Goal: Task Accomplishment & Management: Use online tool/utility

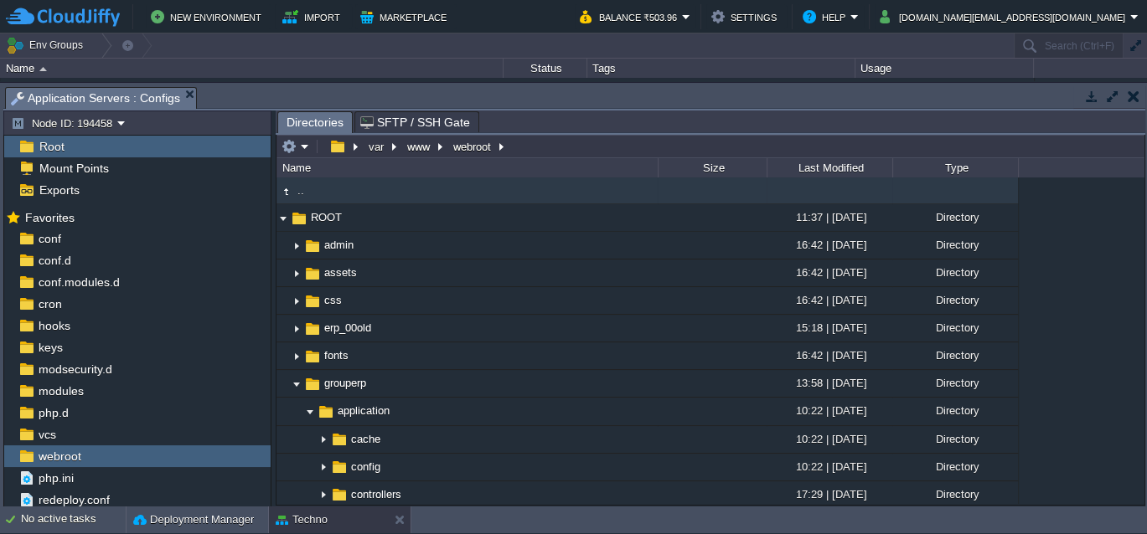
scroll to position [184, 0]
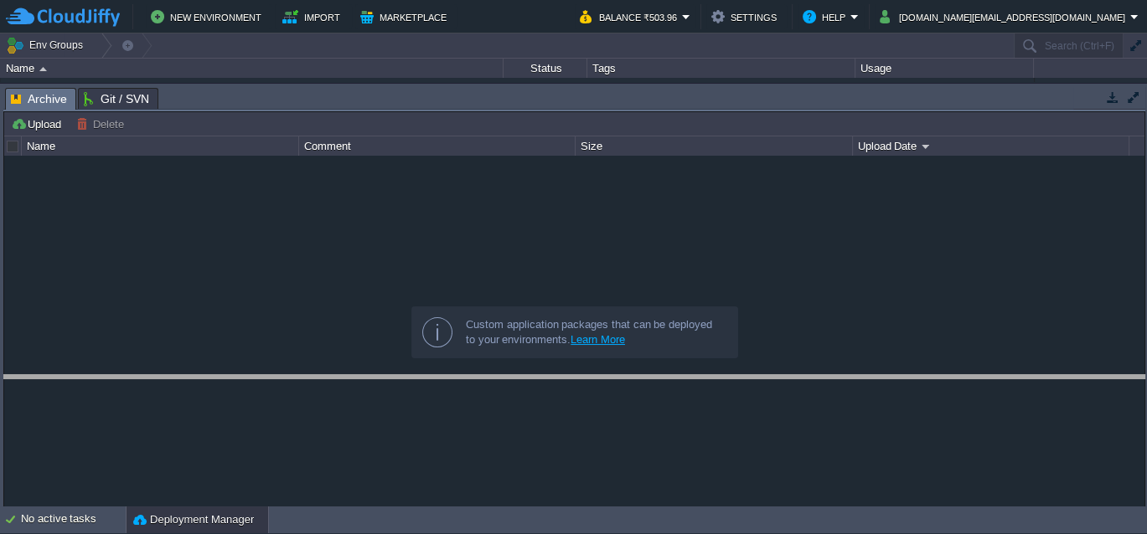
drag, startPoint x: 299, startPoint y: 101, endPoint x: 312, endPoint y: 436, distance: 335.3
click at [312, 436] on body "New Environment Import Marketplace Bonus ₹0.00 Upgrade Account Balance ₹503.96 …" at bounding box center [573, 267] width 1147 height 534
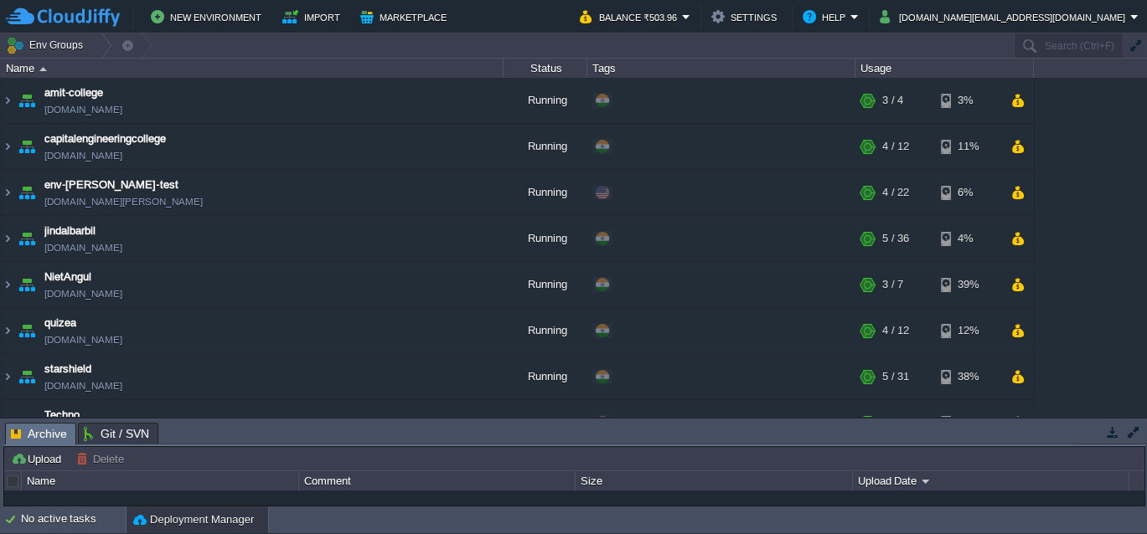
scroll to position [119, 0]
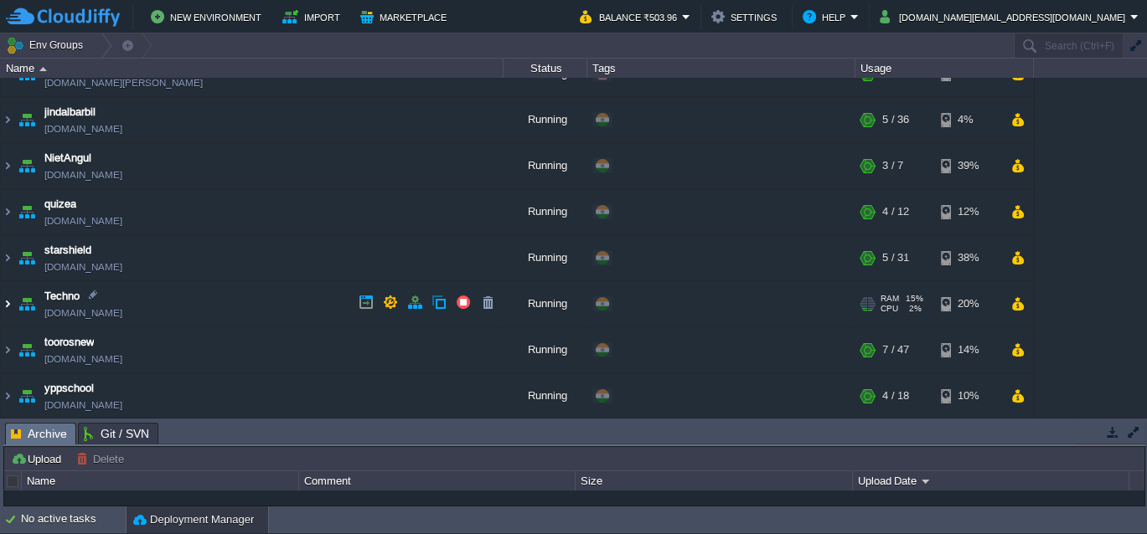
click at [6, 302] on img at bounding box center [7, 303] width 13 height 45
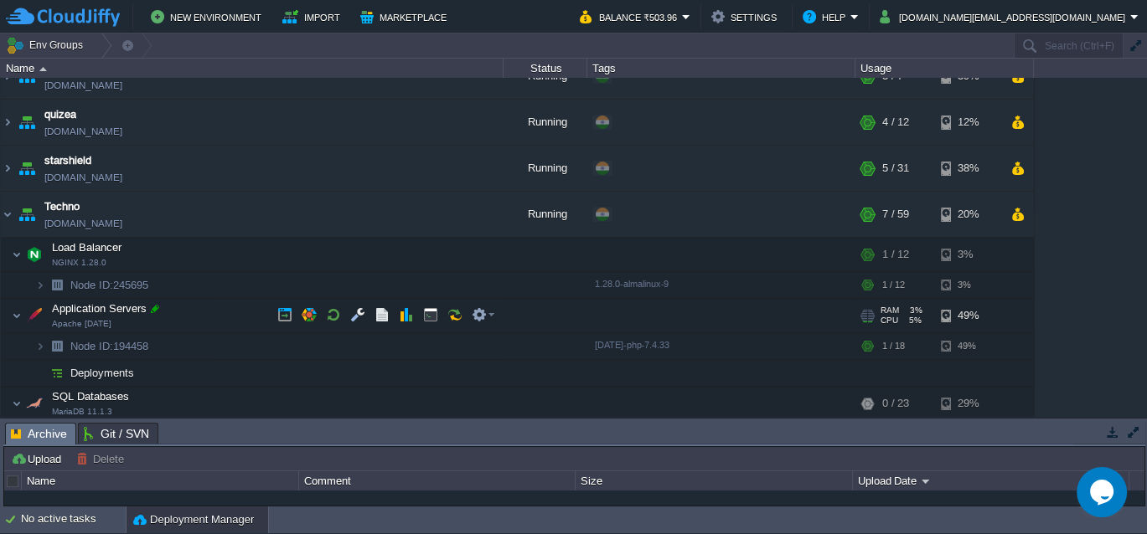
scroll to position [0, 0]
click at [357, 317] on button "button" at bounding box center [357, 314] width 15 height 15
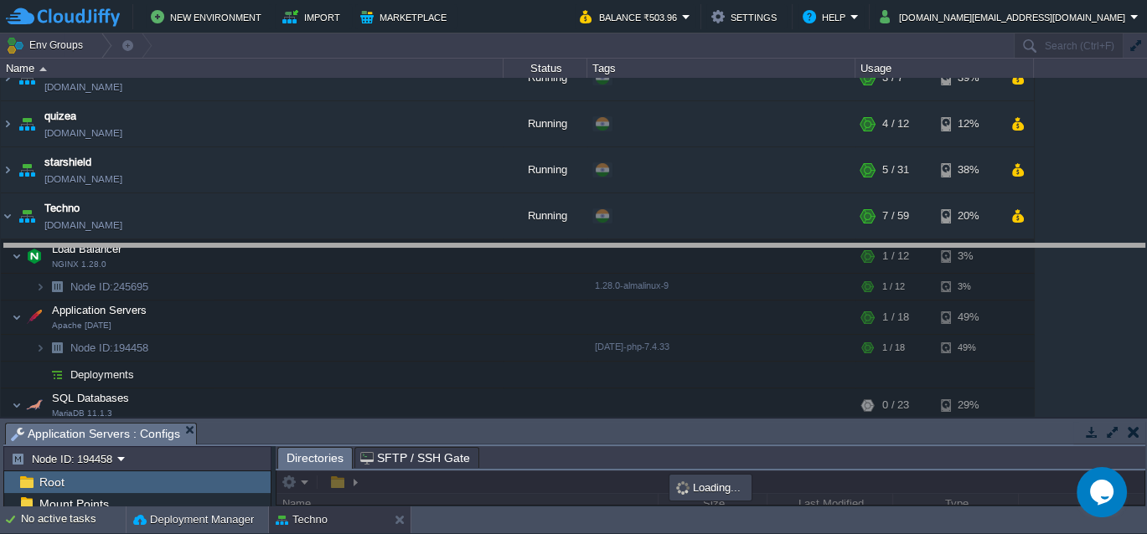
drag, startPoint x: 359, startPoint y: 436, endPoint x: 391, endPoint y: 130, distance: 308.2
click at [391, 130] on body "New Environment Import Marketplace Bonus ₹0.00 Upgrade Account Balance ₹503.96 …" at bounding box center [573, 267] width 1147 height 534
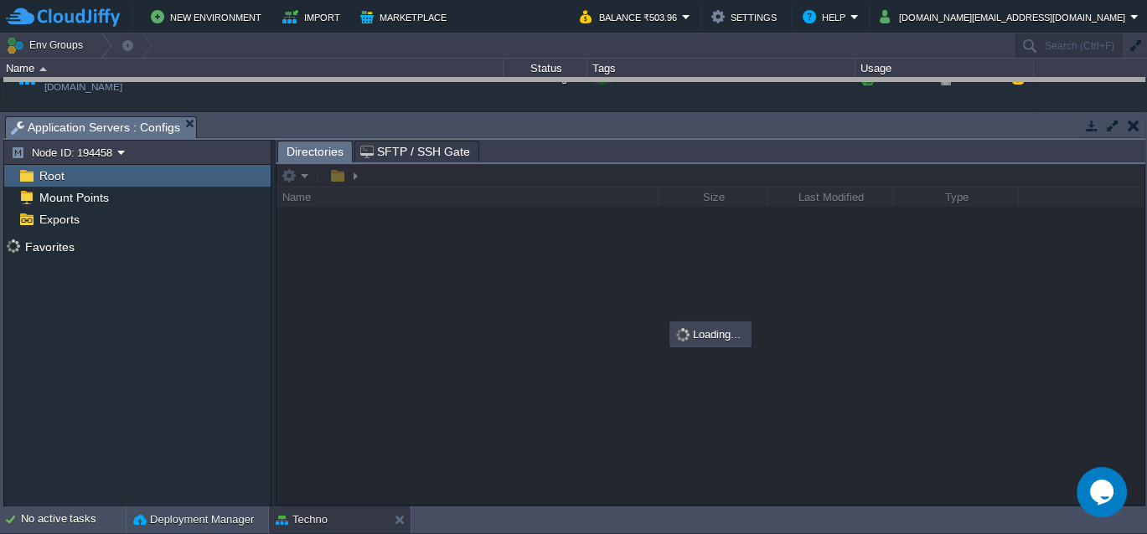
drag, startPoint x: 389, startPoint y: 129, endPoint x: 391, endPoint y: 72, distance: 57.0
click at [391, 72] on body "New Environment Import Marketplace Bonus ₹0.00 Upgrade Account Balance ₹503.96 …" at bounding box center [573, 267] width 1147 height 534
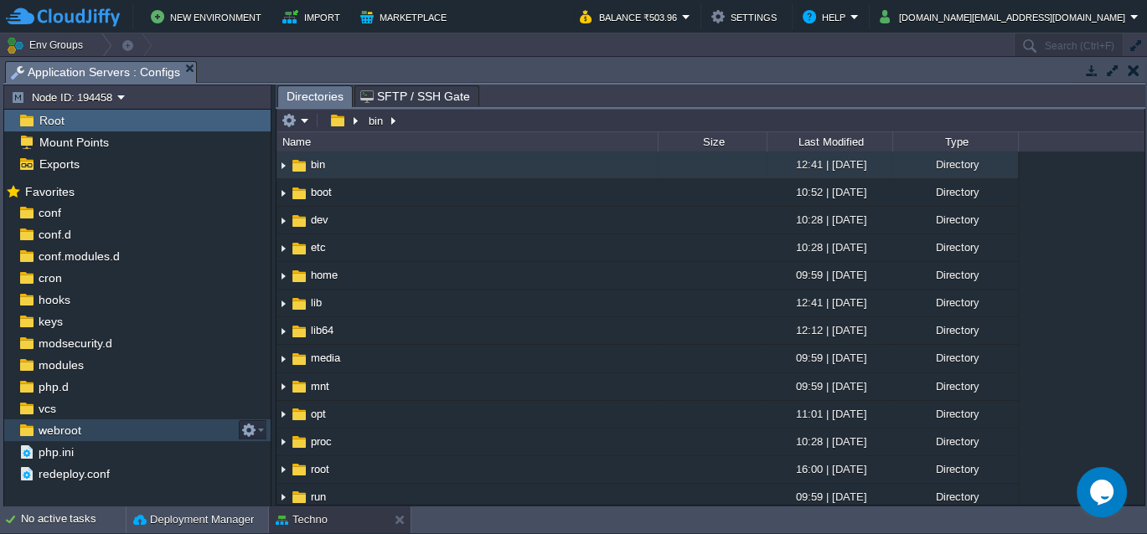
click at [64, 427] on span "webroot" at bounding box center [59, 430] width 49 height 15
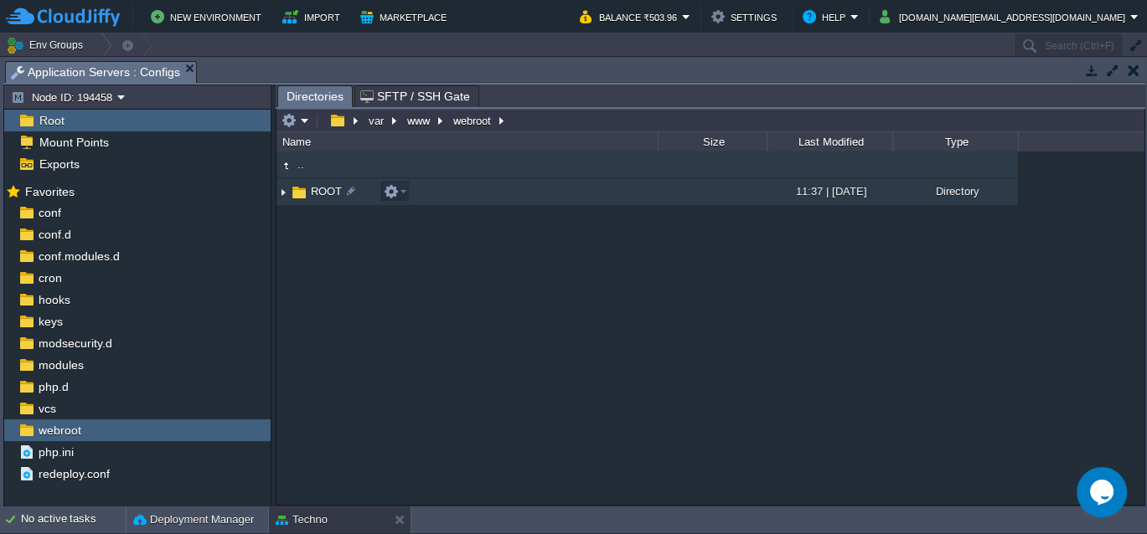
click at [281, 193] on img at bounding box center [282, 192] width 13 height 26
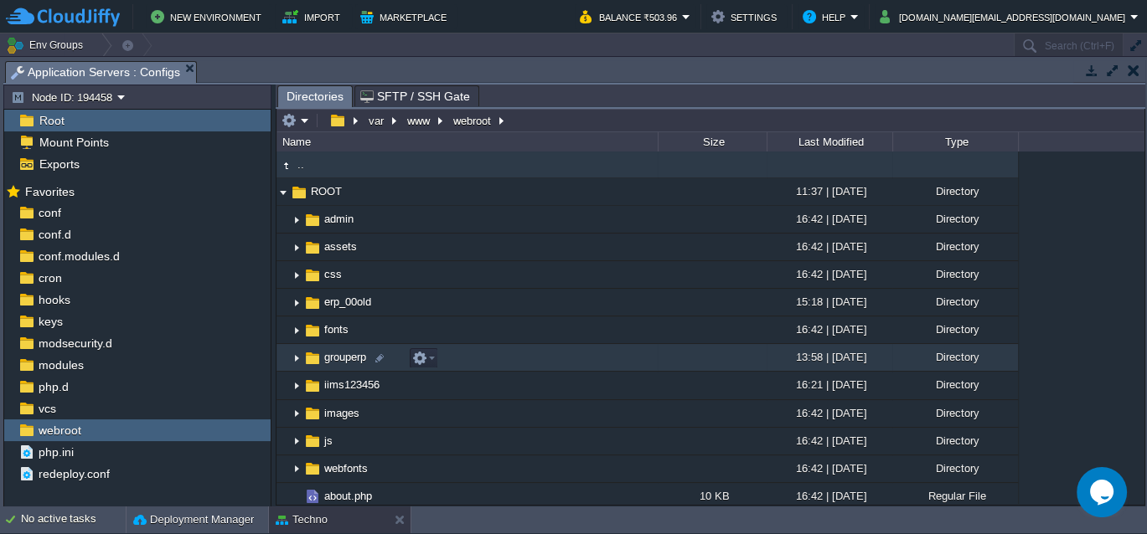
click at [293, 357] on img at bounding box center [296, 358] width 13 height 26
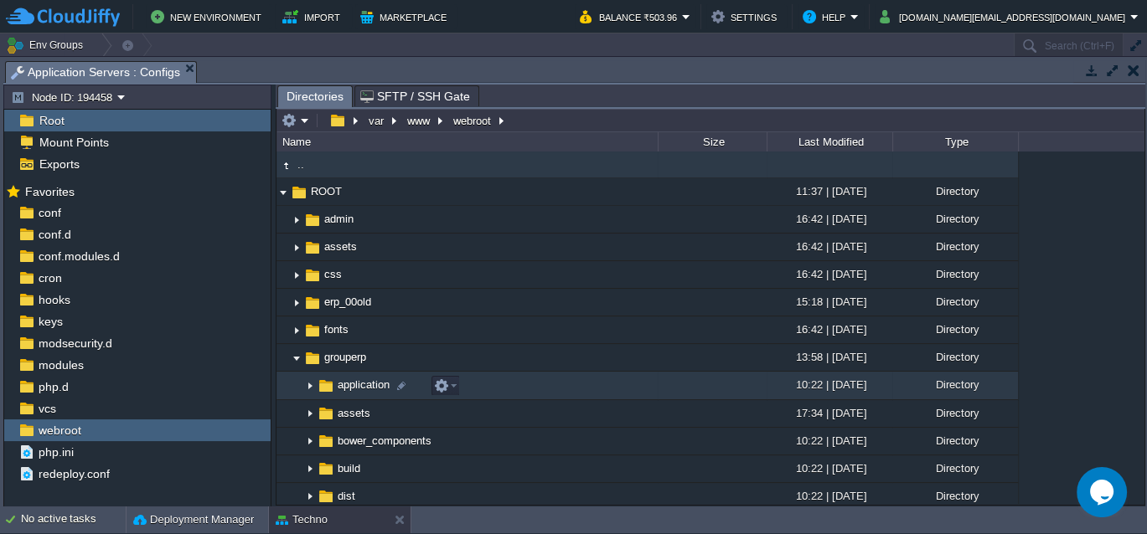
click at [310, 389] on img at bounding box center [309, 387] width 13 height 26
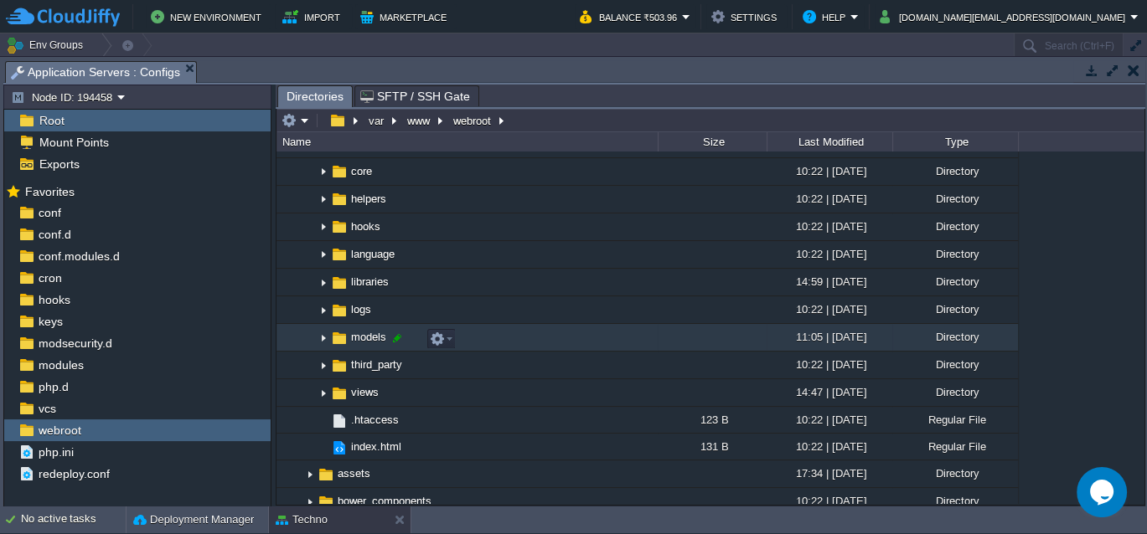
scroll to position [327, 0]
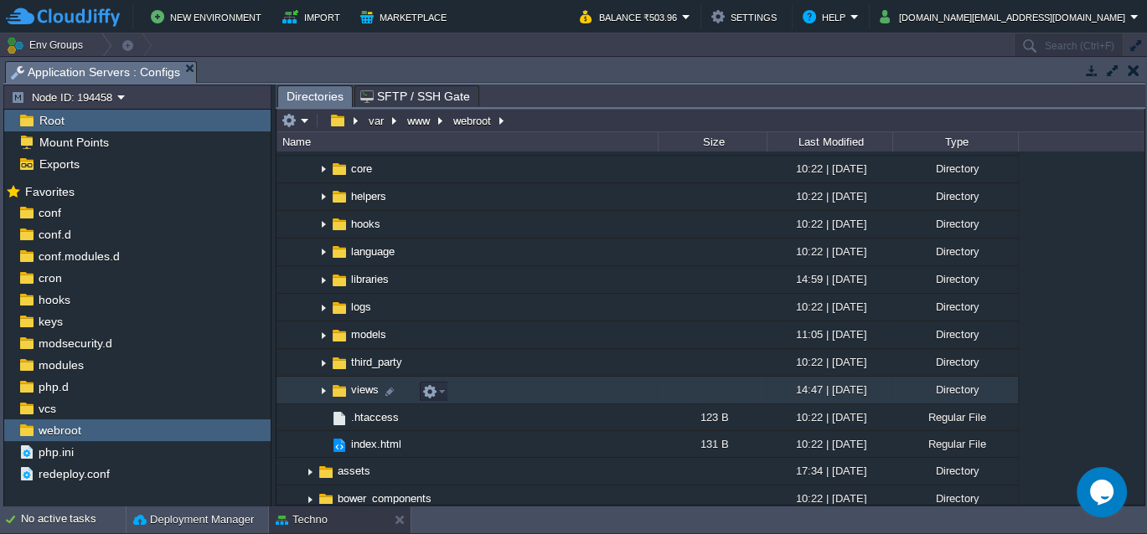
click at [321, 396] on img at bounding box center [323, 391] width 13 height 26
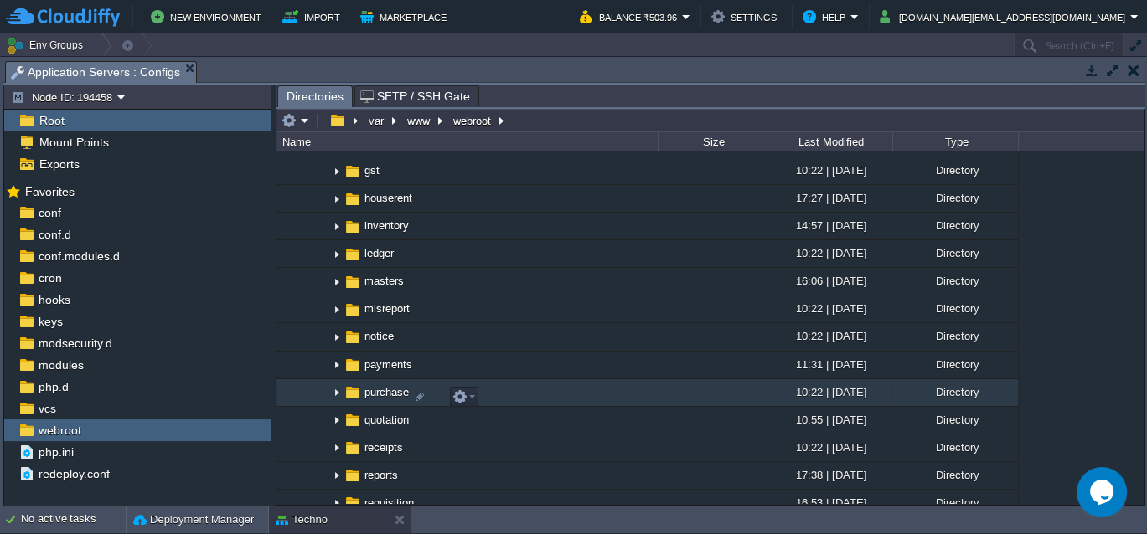
scroll to position [938, 0]
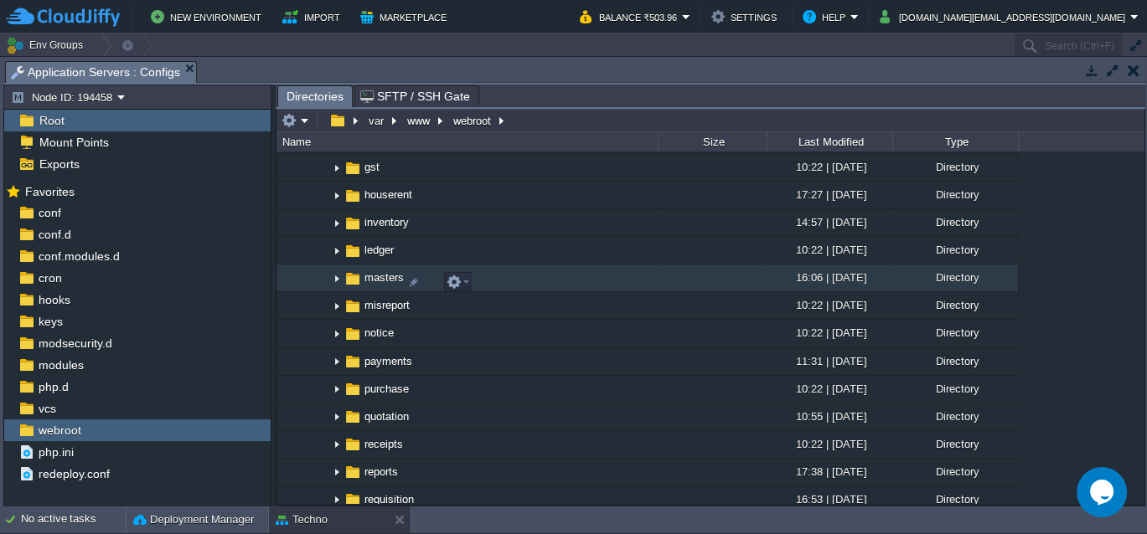
click at [334, 283] on img at bounding box center [336, 279] width 13 height 26
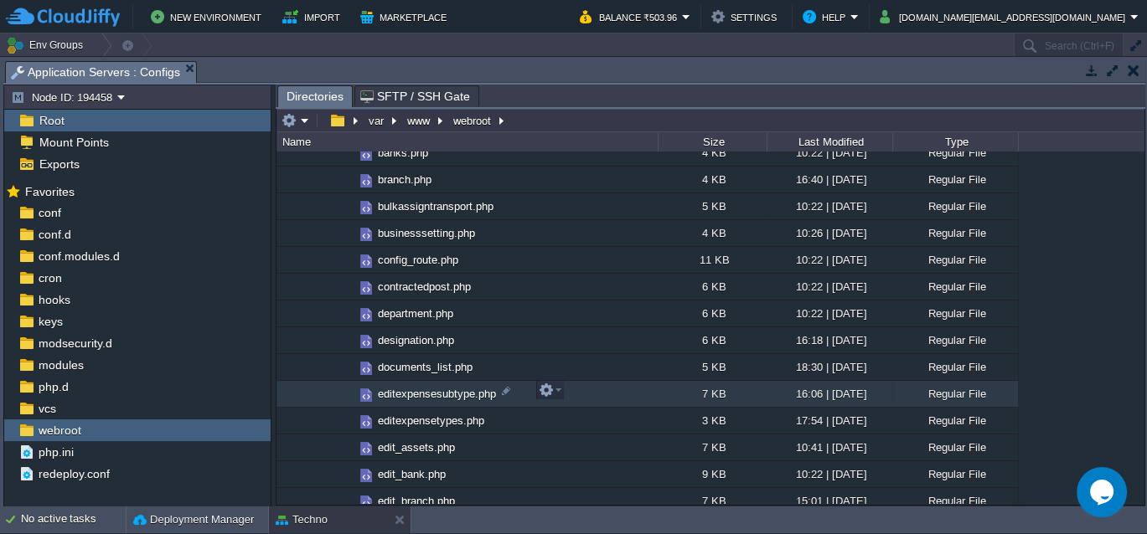
scroll to position [1710, 0]
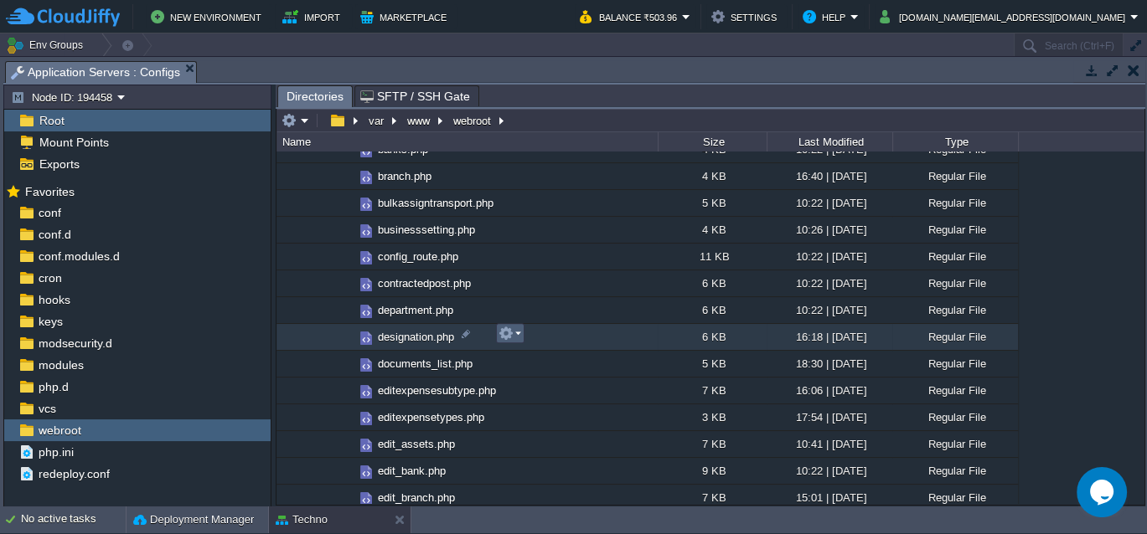
click at [522, 332] on td at bounding box center [510, 333] width 28 height 20
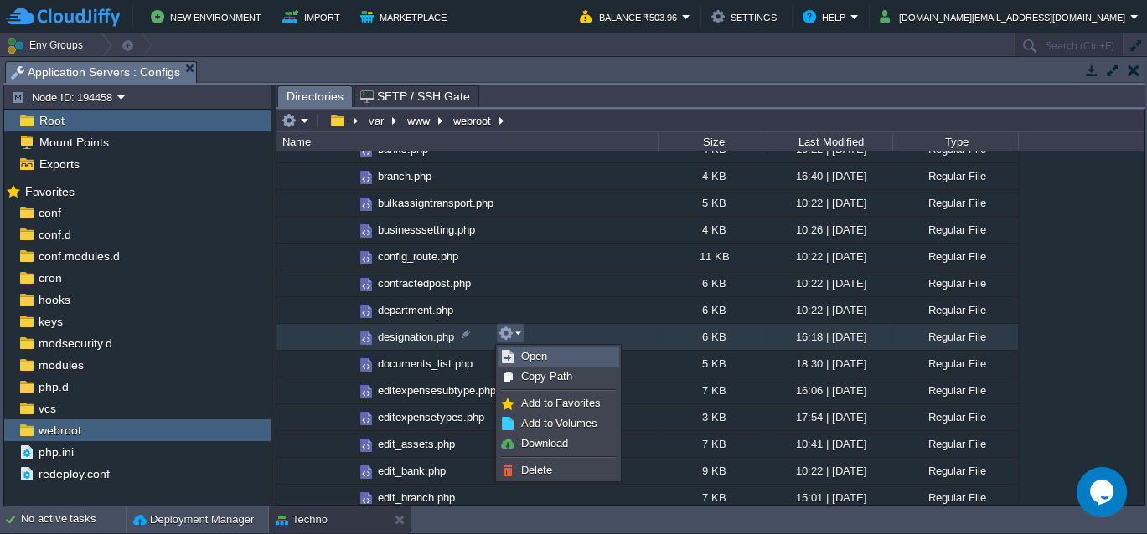
click at [520, 359] on link "Open" at bounding box center [558, 357] width 120 height 18
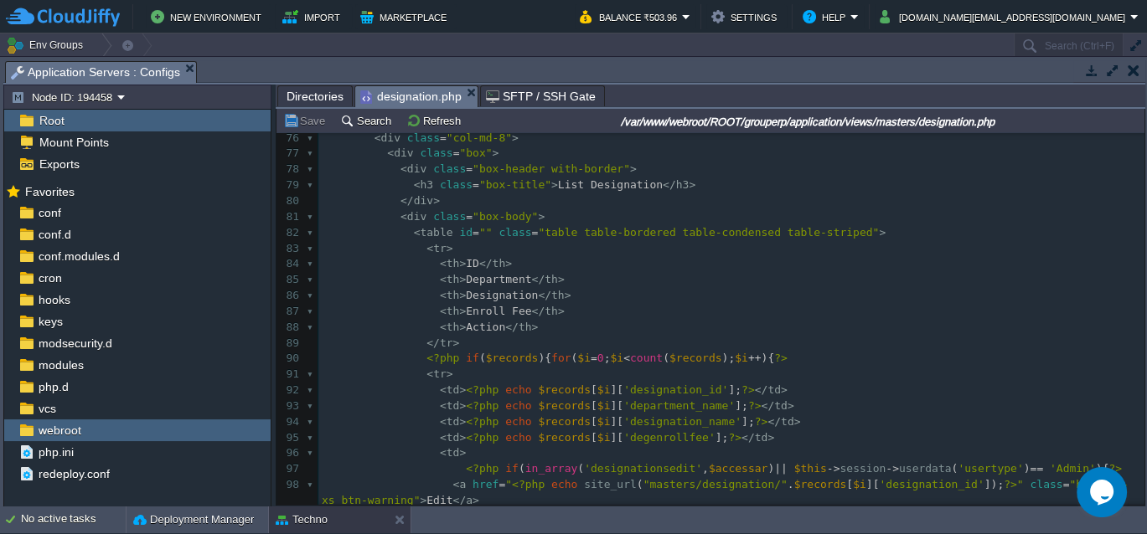
scroll to position [1185, 0]
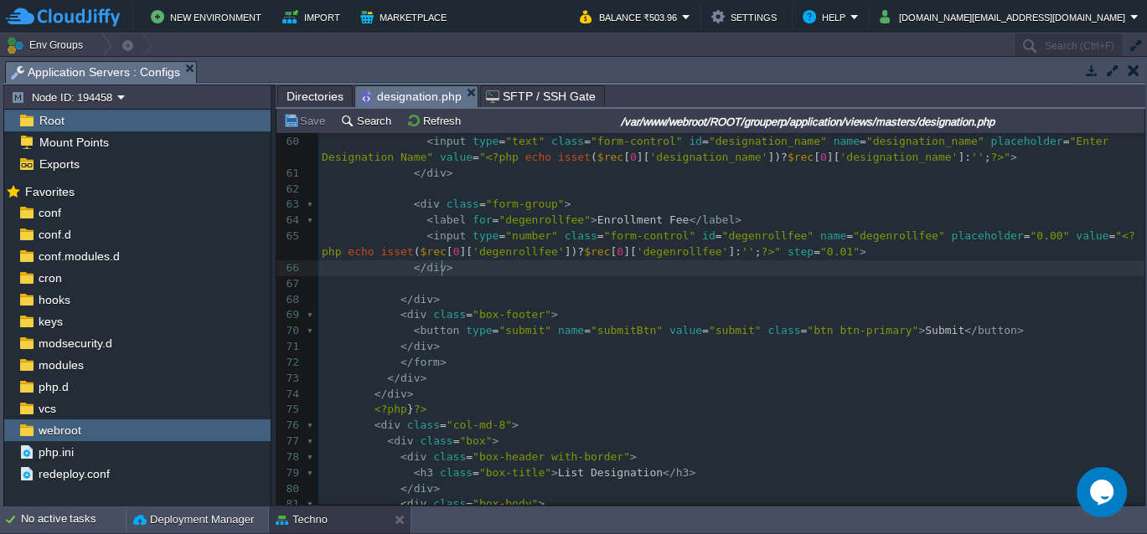
click at [450, 268] on pre "</ div >" at bounding box center [731, 268] width 826 height 16
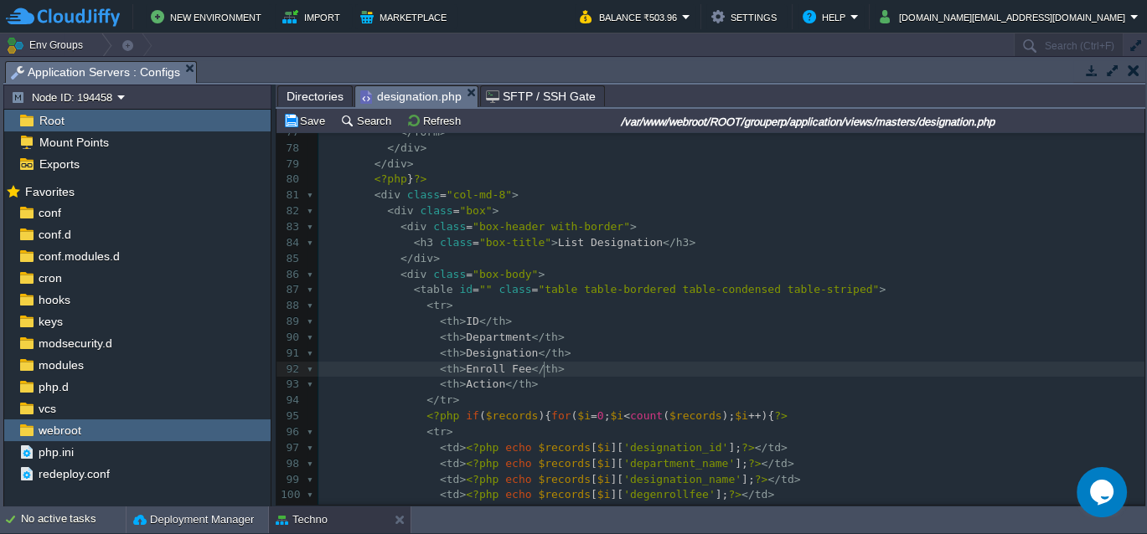
click at [545, 367] on div "xxxxxxxxxx <?php $this -> load -> view ( "common/meta" ); ?> 49 < label for = "…" at bounding box center [731, 156] width 826 height 1073
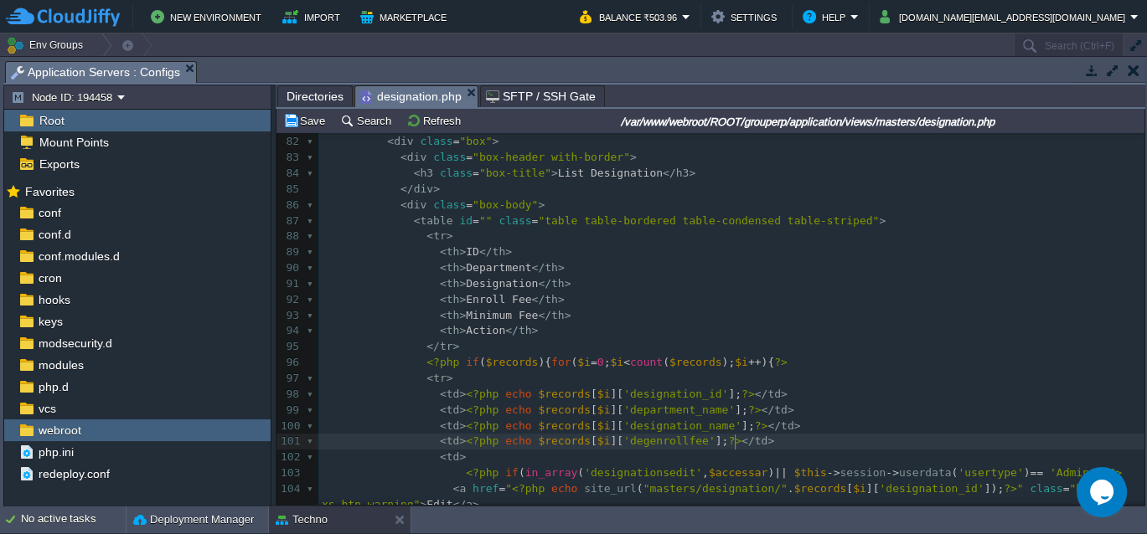
click at [738, 441] on div "xxxxxxxxxx <?php $this -> load -> view ( "common/meta" ); ?> 71 </ div > 72 73 …" at bounding box center [731, 316] width 826 height 710
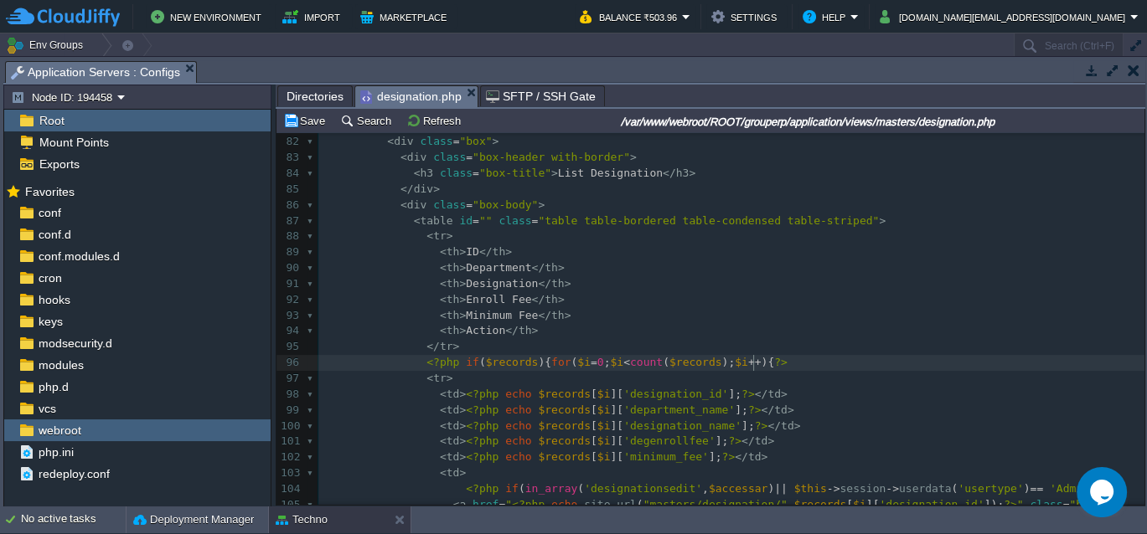
click at [774, 366] on span "?>" at bounding box center [780, 362] width 13 height 13
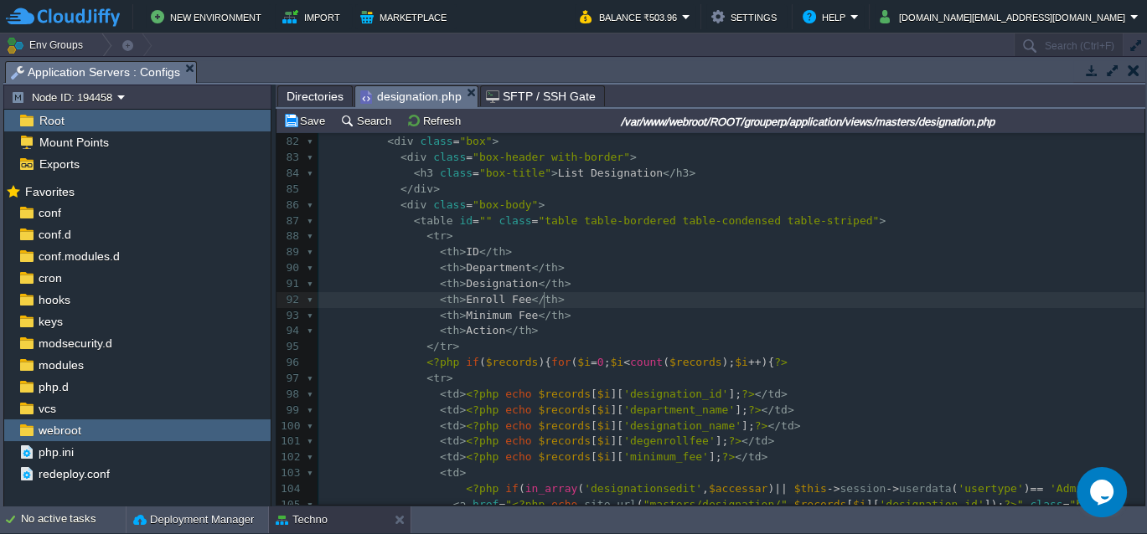
click at [626, 307] on pre "< th > Enroll Fee </ th >" at bounding box center [731, 300] width 826 height 16
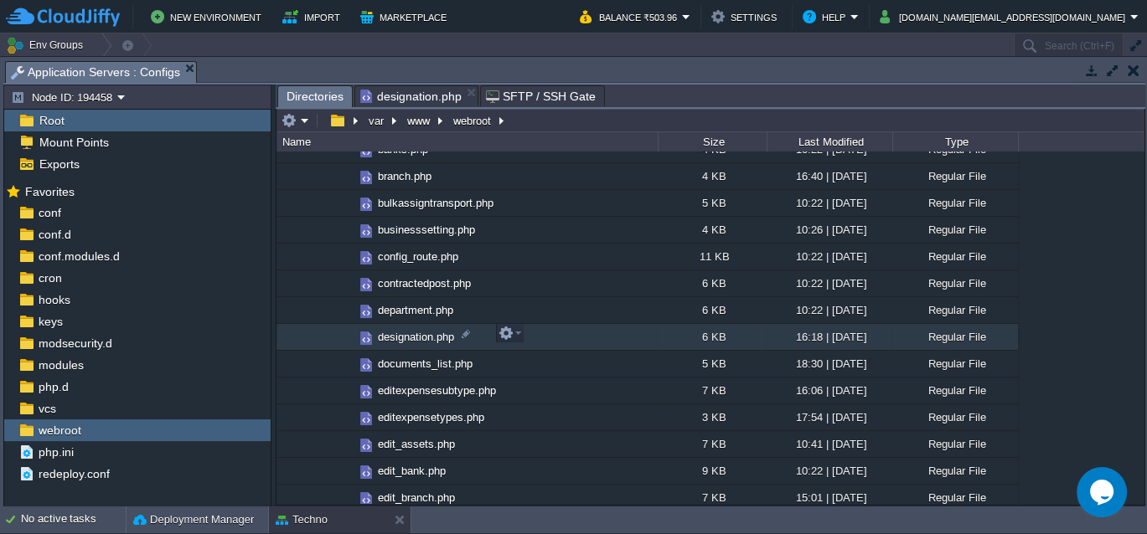
scroll to position [1710, 0]
click at [312, 100] on span "Directories" at bounding box center [314, 96] width 57 height 21
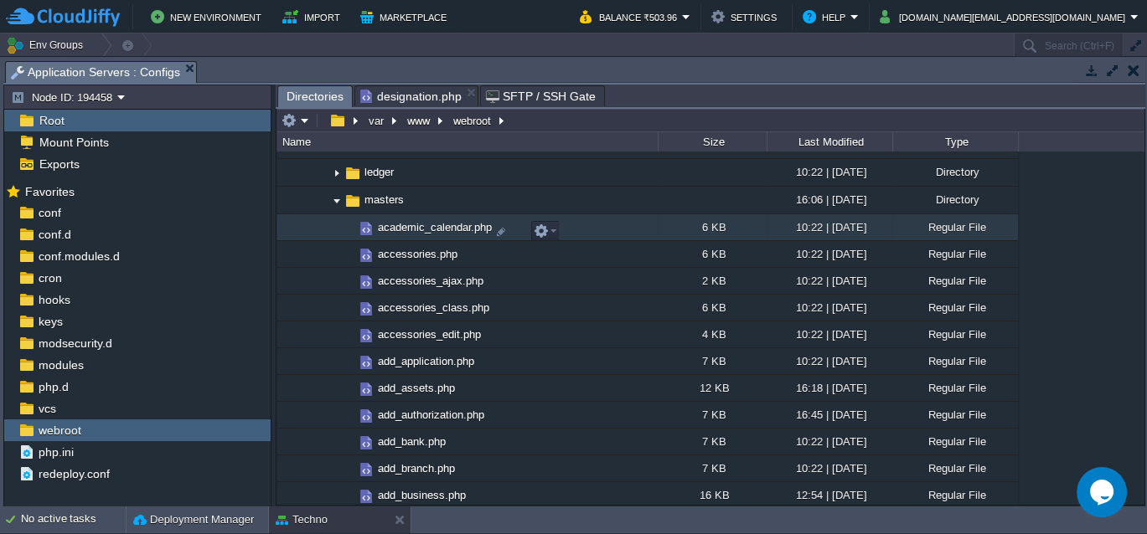
scroll to position [1016, 0]
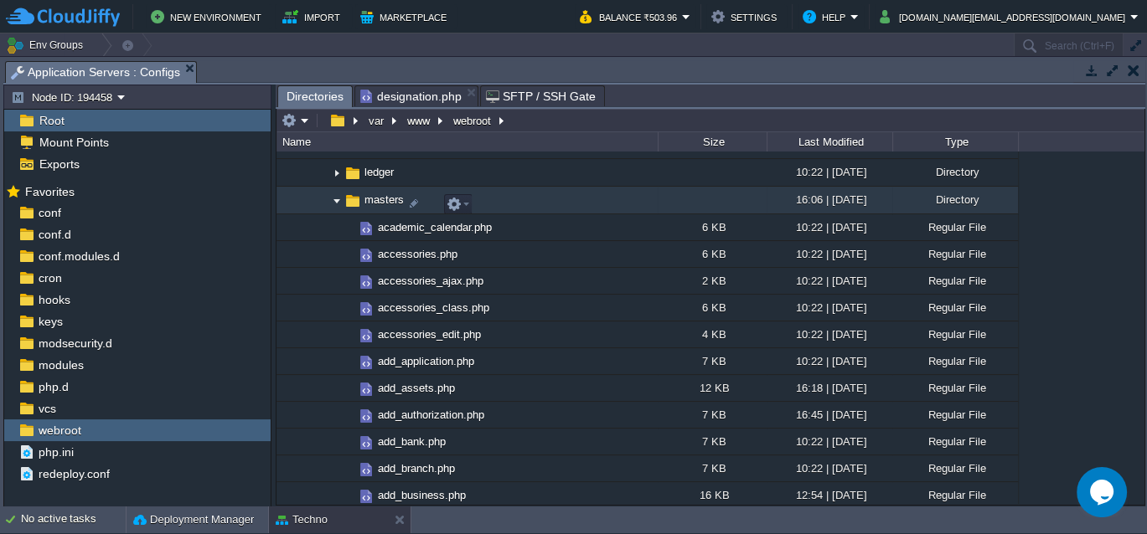
click at [338, 204] on img at bounding box center [336, 201] width 13 height 26
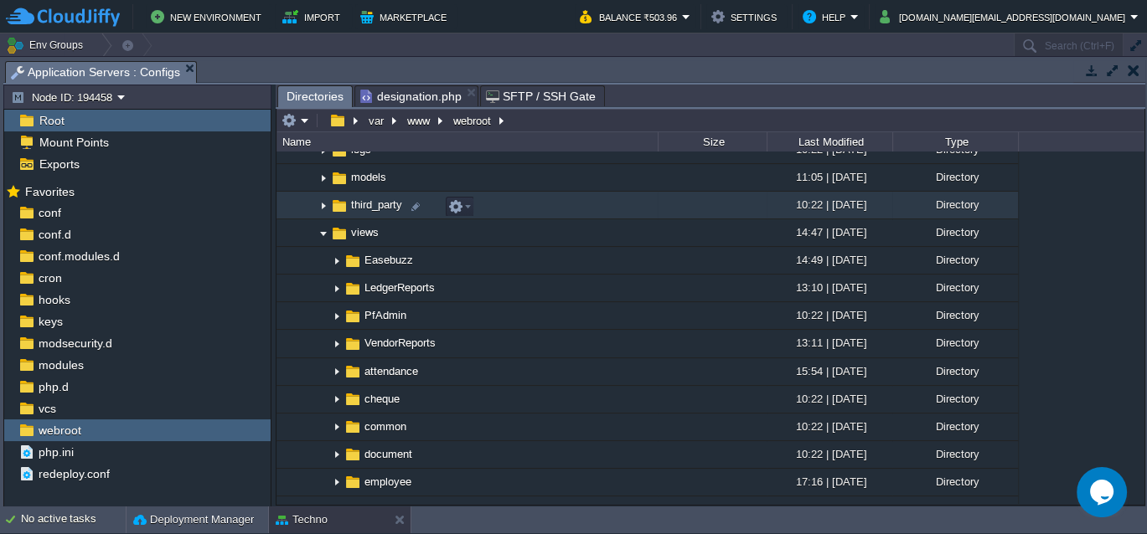
scroll to position [484, 0]
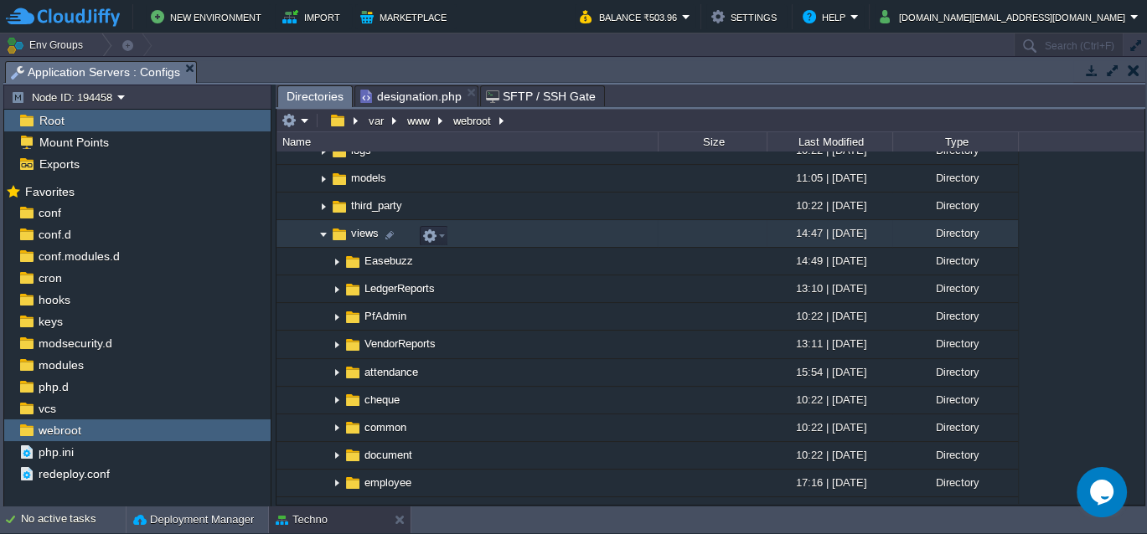
click at [322, 235] on img at bounding box center [323, 234] width 13 height 26
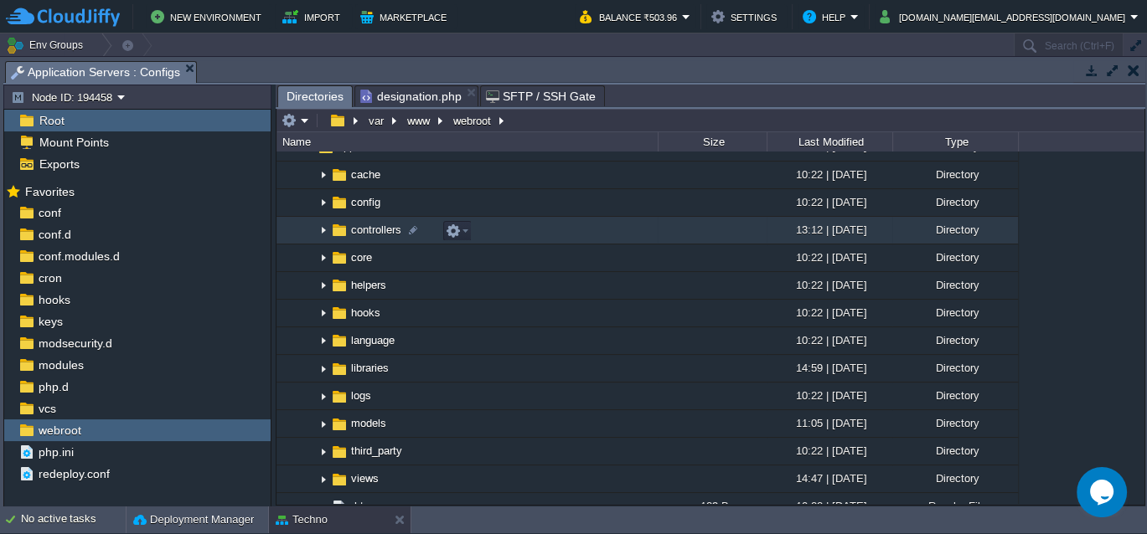
scroll to position [238, 0]
click at [322, 232] on img at bounding box center [323, 232] width 13 height 26
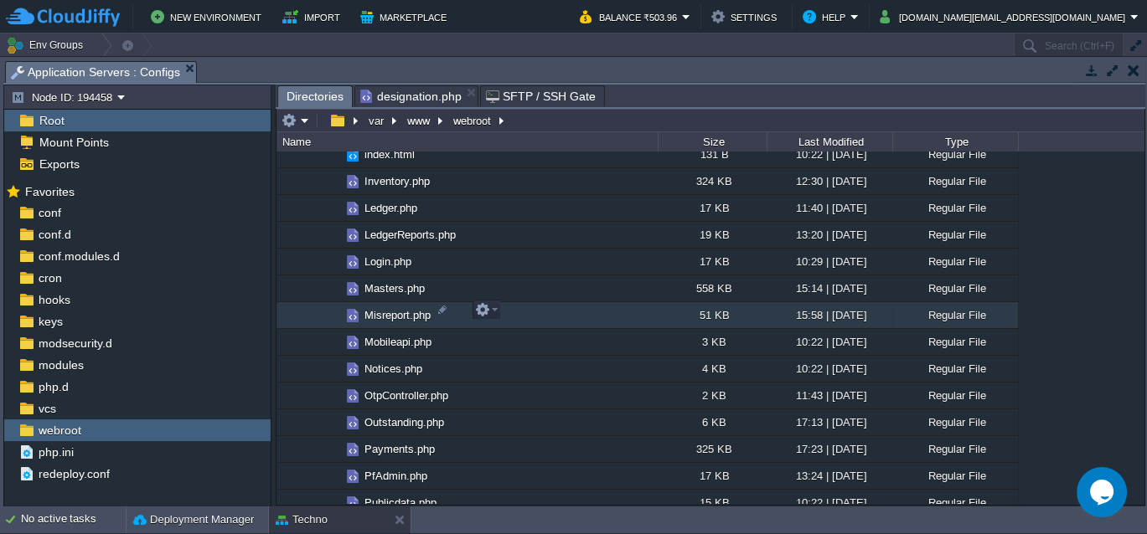
scroll to position [851, 0]
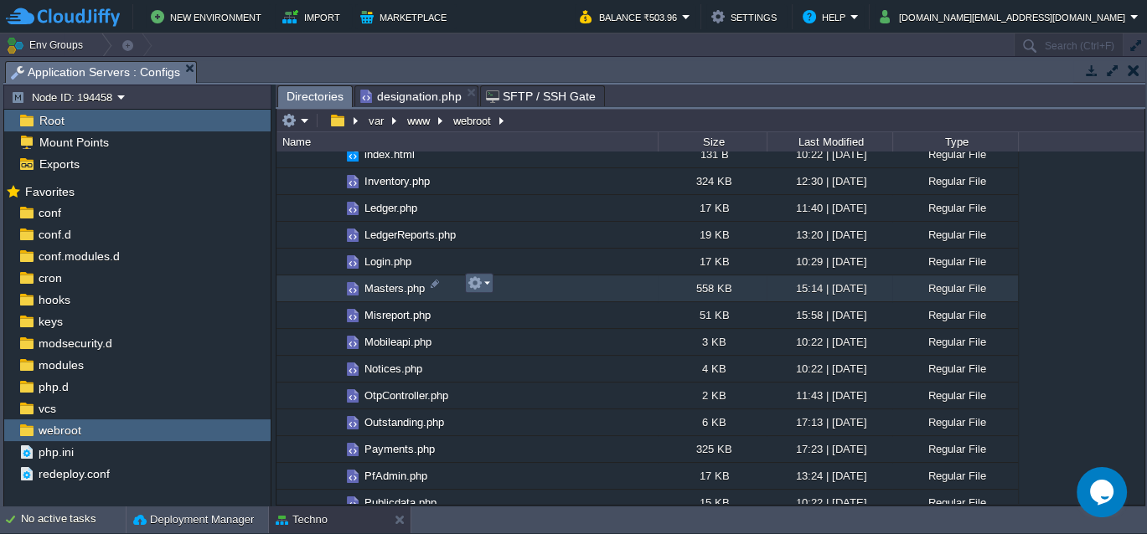
click at [485, 281] on em at bounding box center [478, 283] width 23 height 15
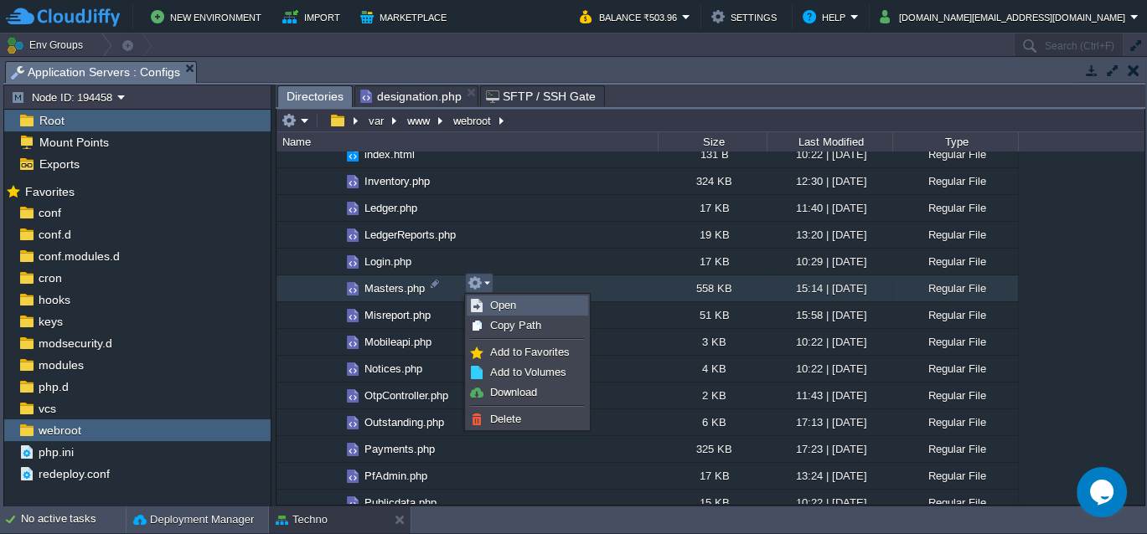
click at [503, 308] on span "Open" at bounding box center [503, 305] width 26 height 13
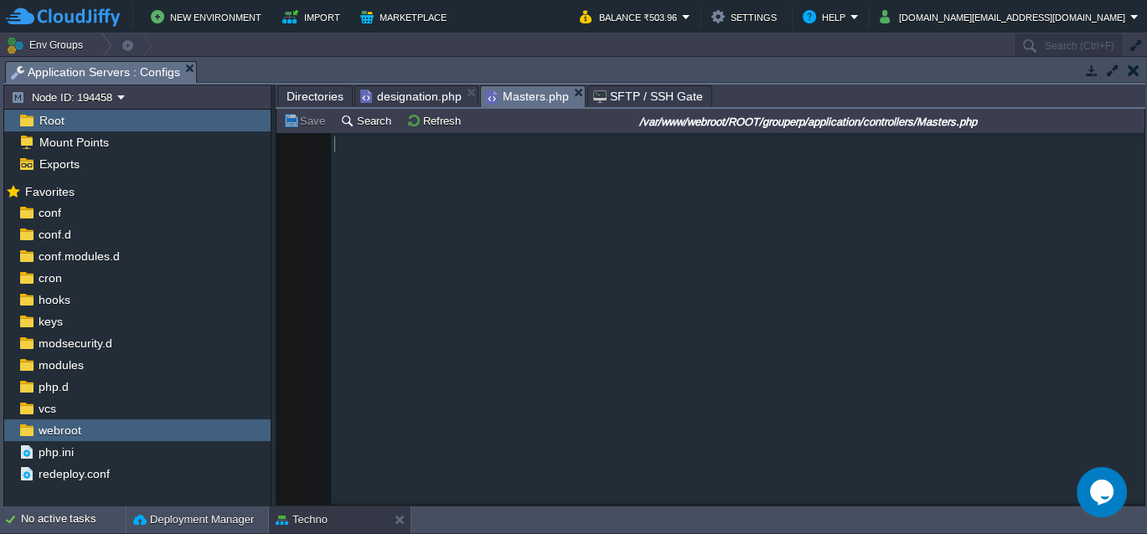
scroll to position [24604, 0]
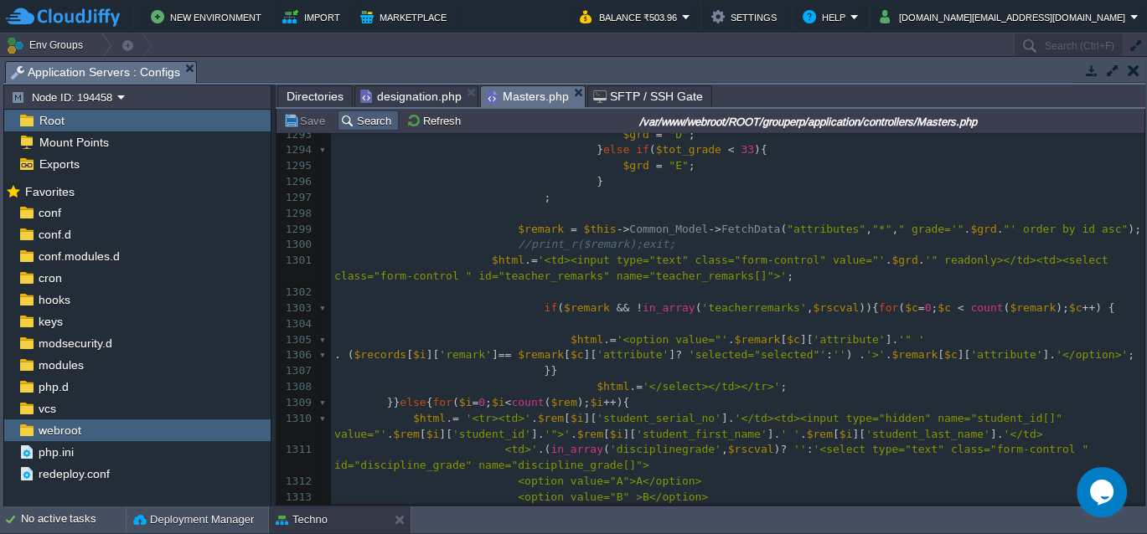
click at [359, 122] on button "Search" at bounding box center [368, 120] width 56 height 15
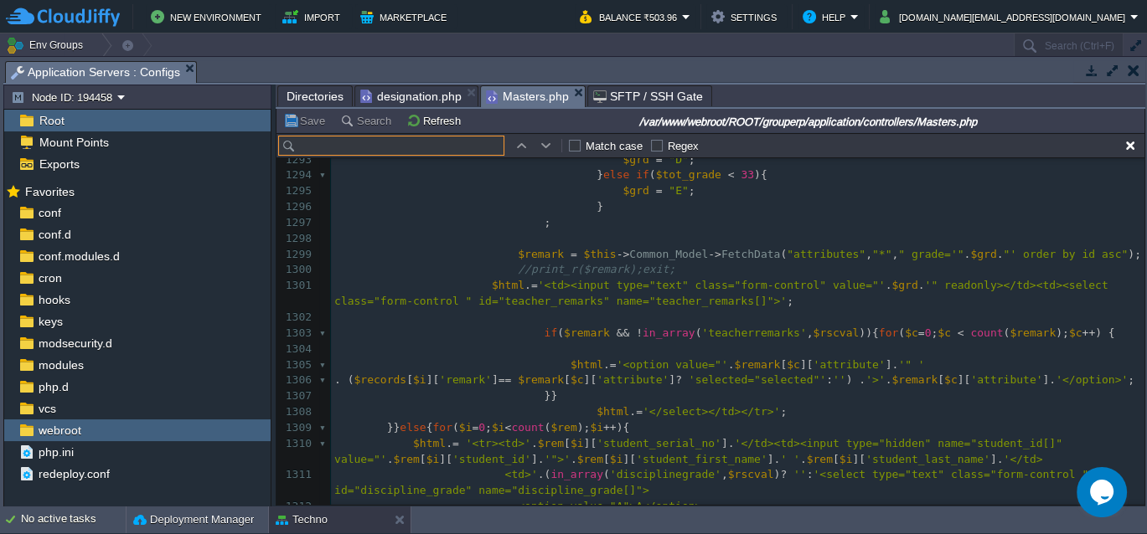
scroll to position [24628, 0]
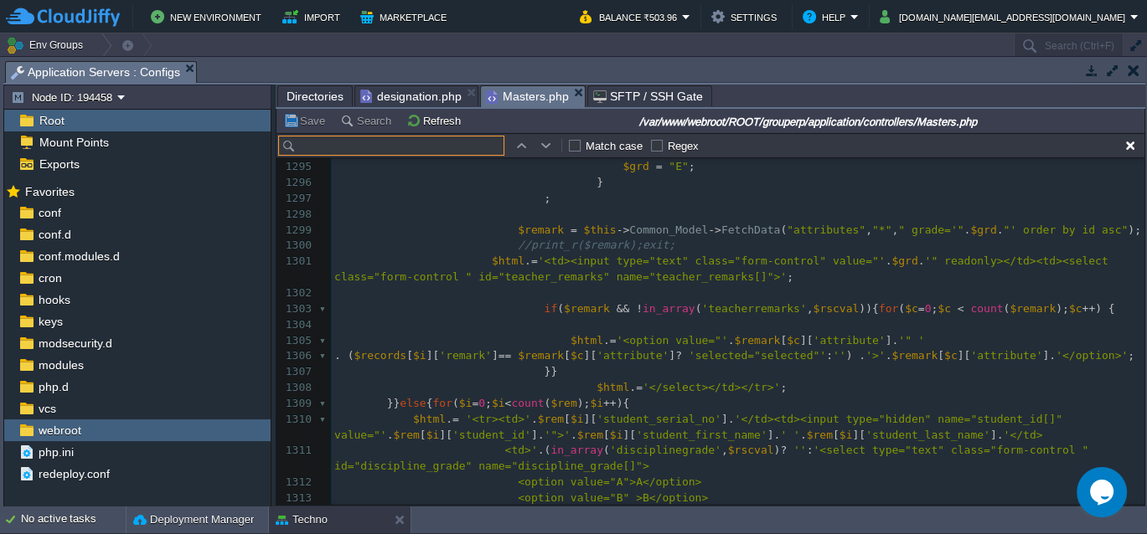
click at [379, 142] on input "text" at bounding box center [391, 146] width 226 height 20
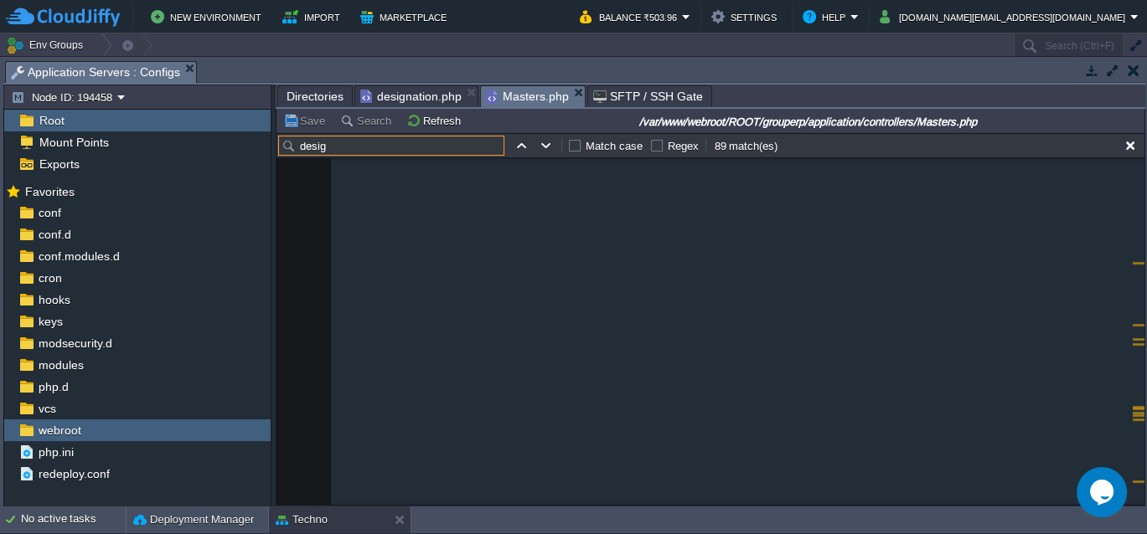
scroll to position [52699, 0]
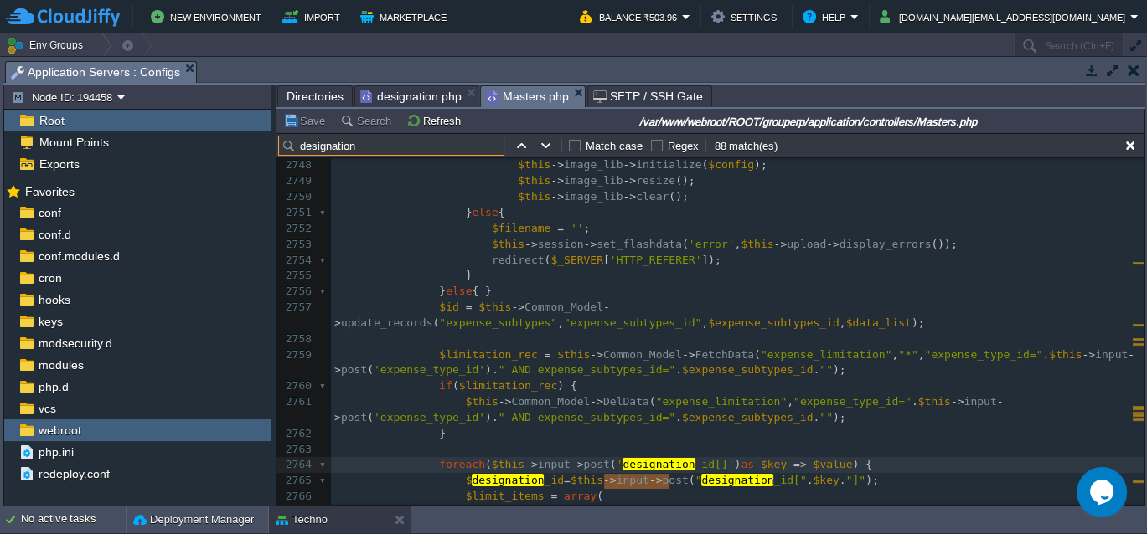
click at [300, 147] on input "designation" at bounding box center [391, 146] width 226 height 20
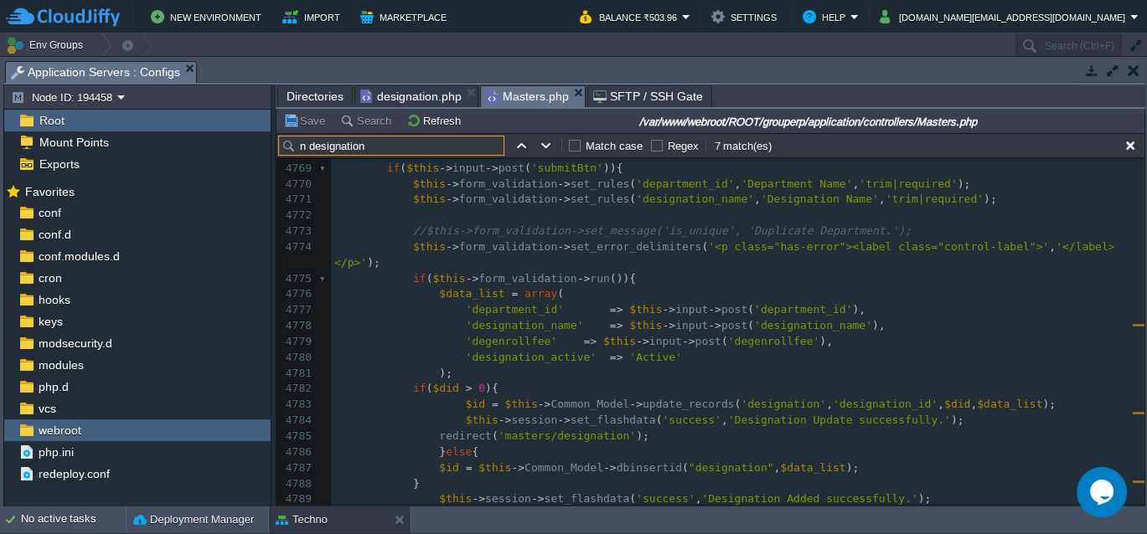
scroll to position [85173, 0]
type input "n designation"
click at [789, 329] on div "x //$data['salratedata'] = $this->Common_Model->FetchData("salary_rates as a LE…" at bounding box center [737, 328] width 813 height 805
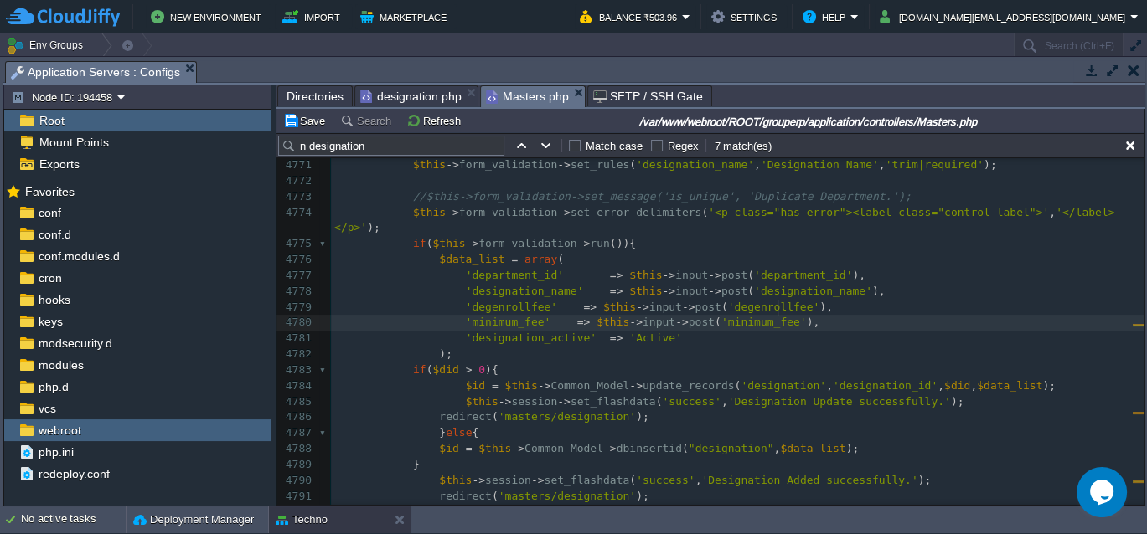
scroll to position [85207, 0]
click at [309, 121] on button "Save" at bounding box center [306, 120] width 47 height 15
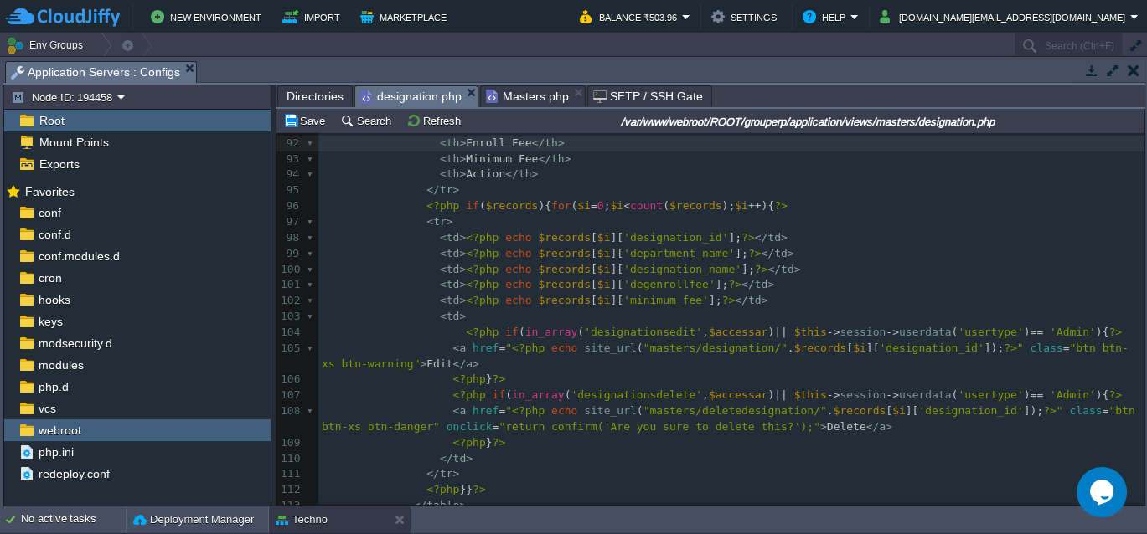
scroll to position [1501, 0]
click at [390, 86] on span "designation.php" at bounding box center [410, 96] width 101 height 21
click at [308, 116] on button "Save" at bounding box center [306, 120] width 47 height 15
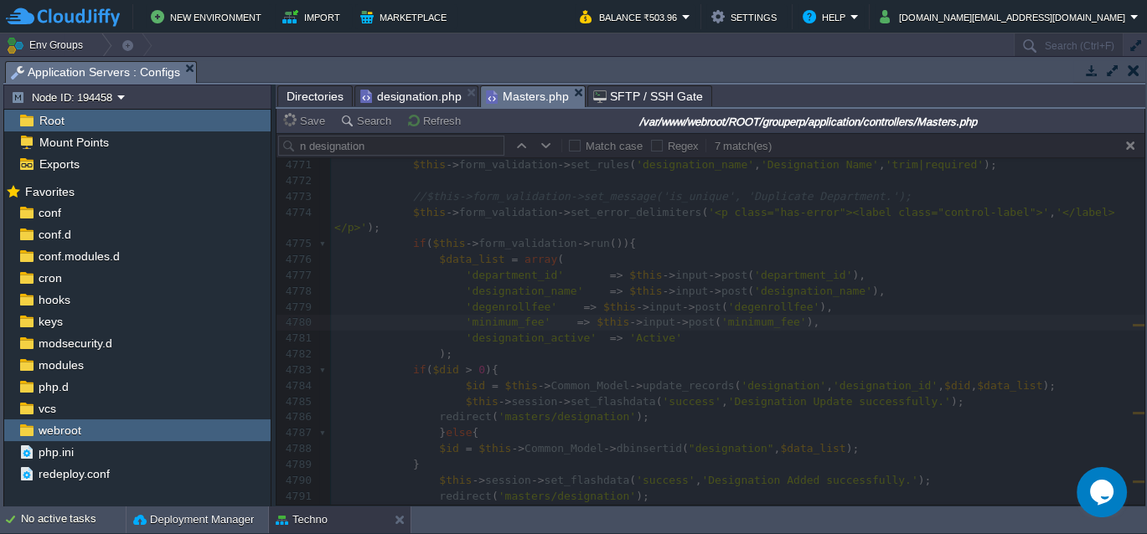
click at [516, 95] on span "Masters.php" at bounding box center [527, 96] width 83 height 21
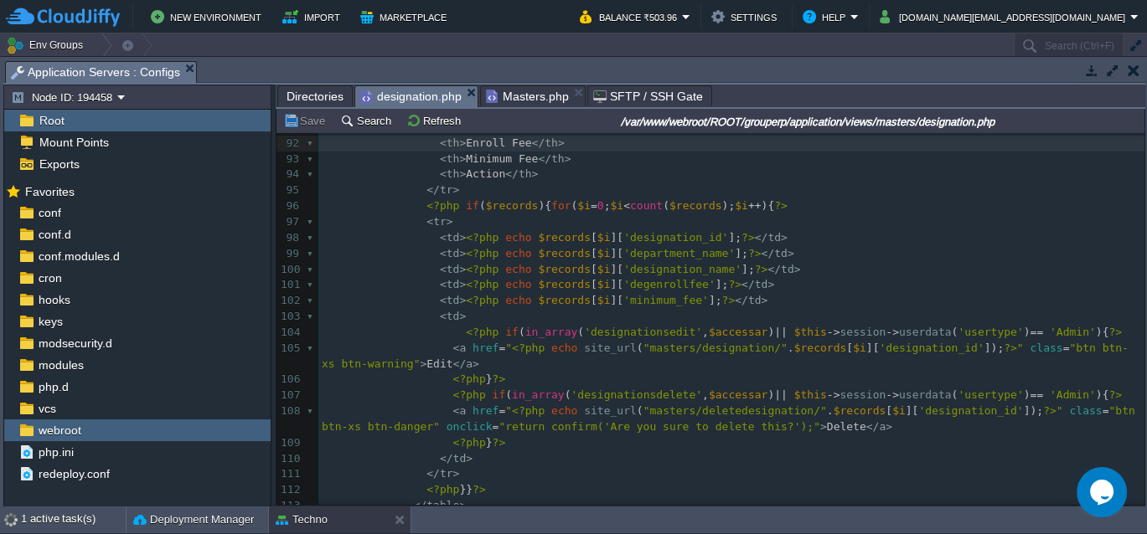
click at [416, 100] on span "designation.php" at bounding box center [410, 96] width 101 height 21
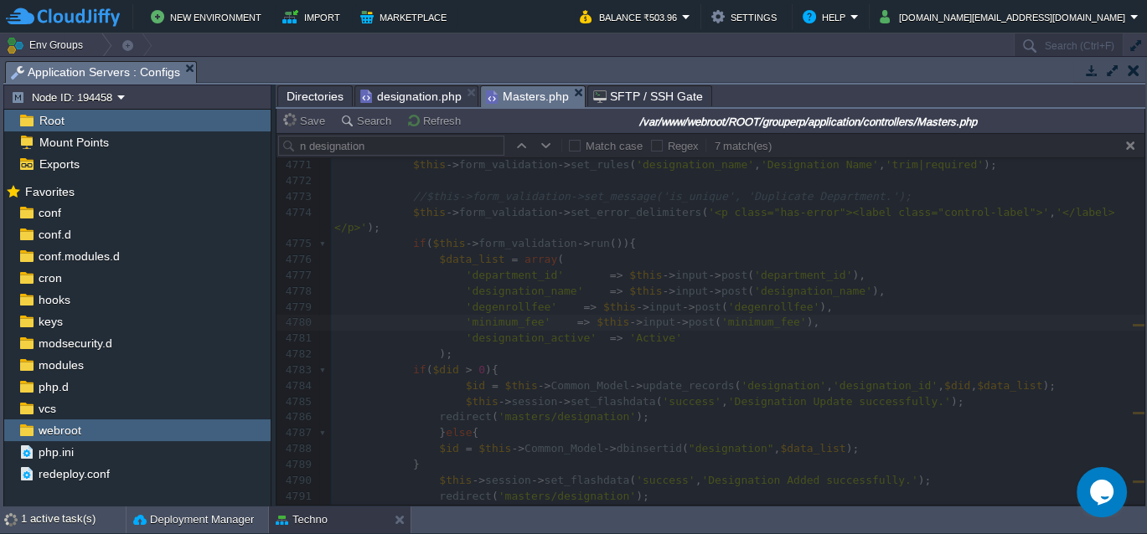
scroll to position [85207, 0]
click at [489, 101] on span "Masters.php" at bounding box center [527, 96] width 83 height 21
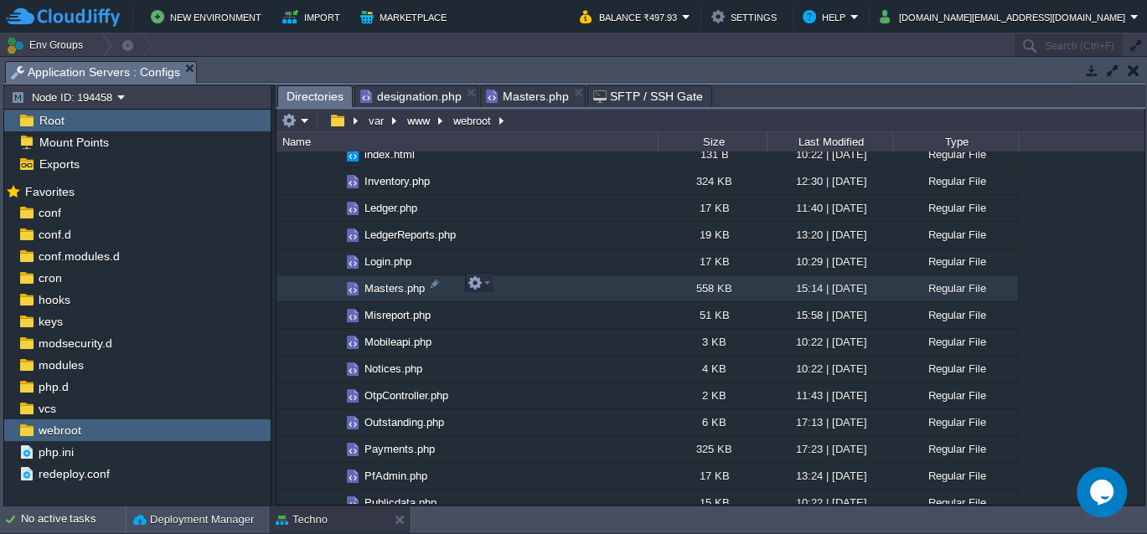
scroll to position [851, 0]
click at [314, 96] on span "Directories" at bounding box center [314, 96] width 57 height 21
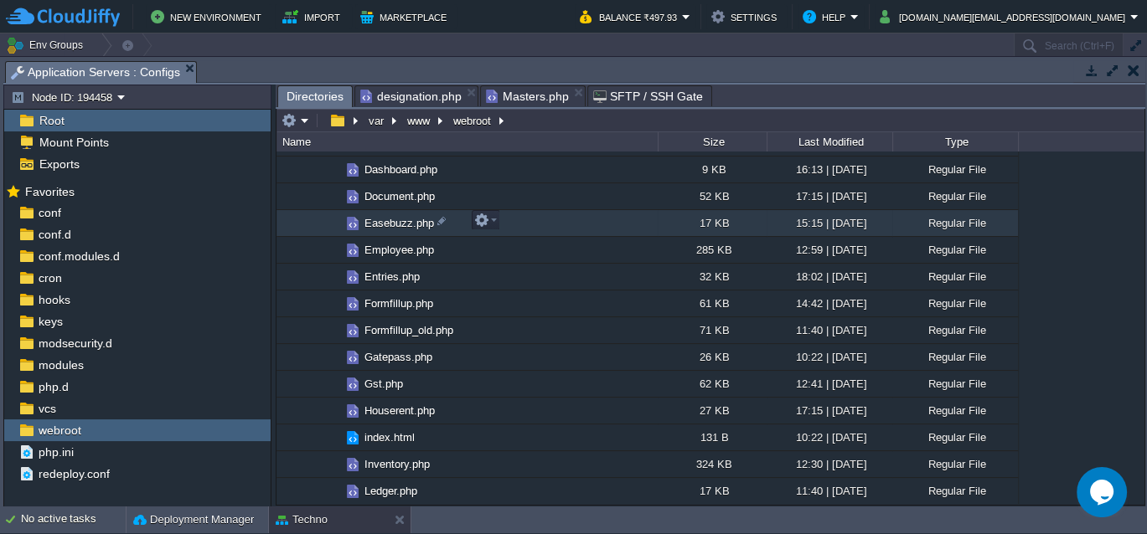
scroll to position [565, 0]
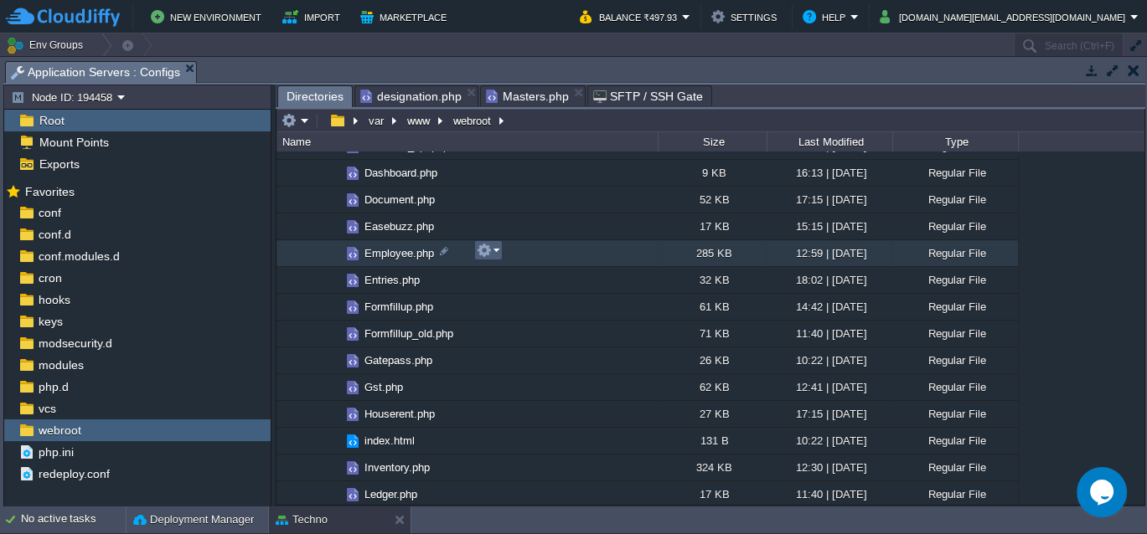
click at [495, 247] on em at bounding box center [488, 250] width 23 height 15
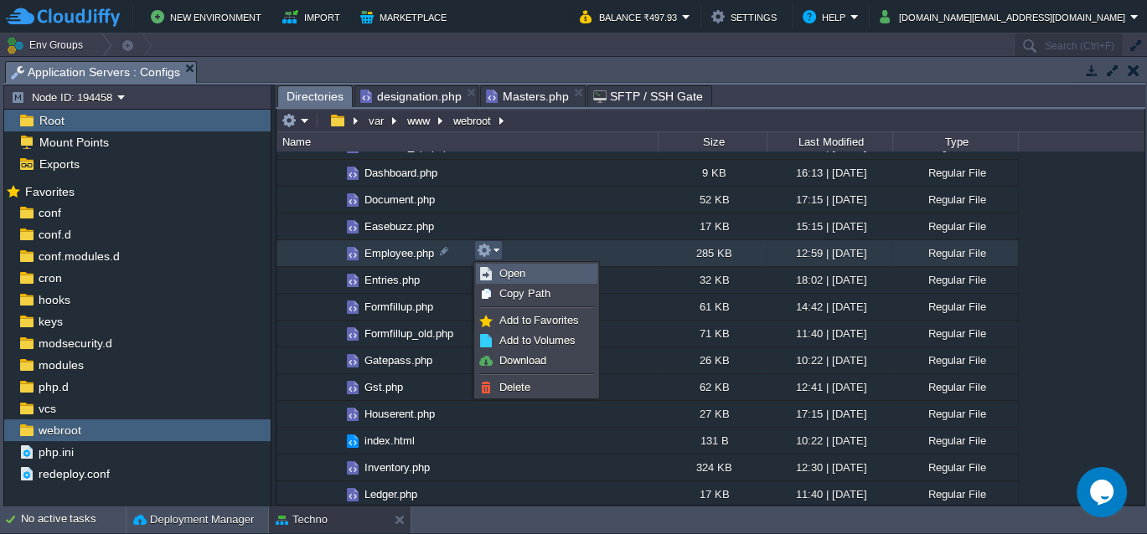
click at [512, 274] on span "Open" at bounding box center [512, 273] width 26 height 13
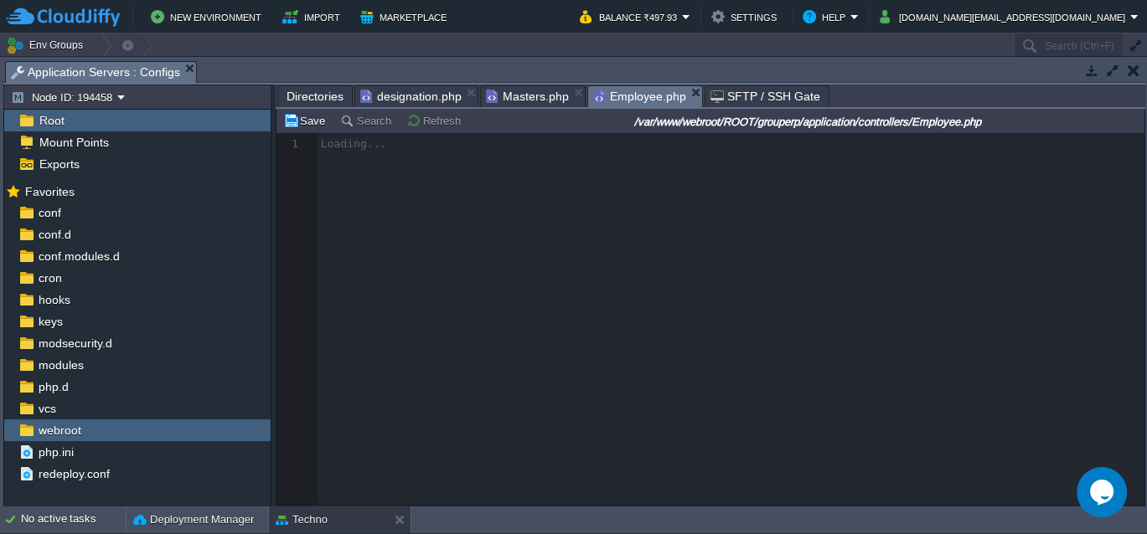
click at [329, 96] on span "Directories" at bounding box center [314, 96] width 57 height 20
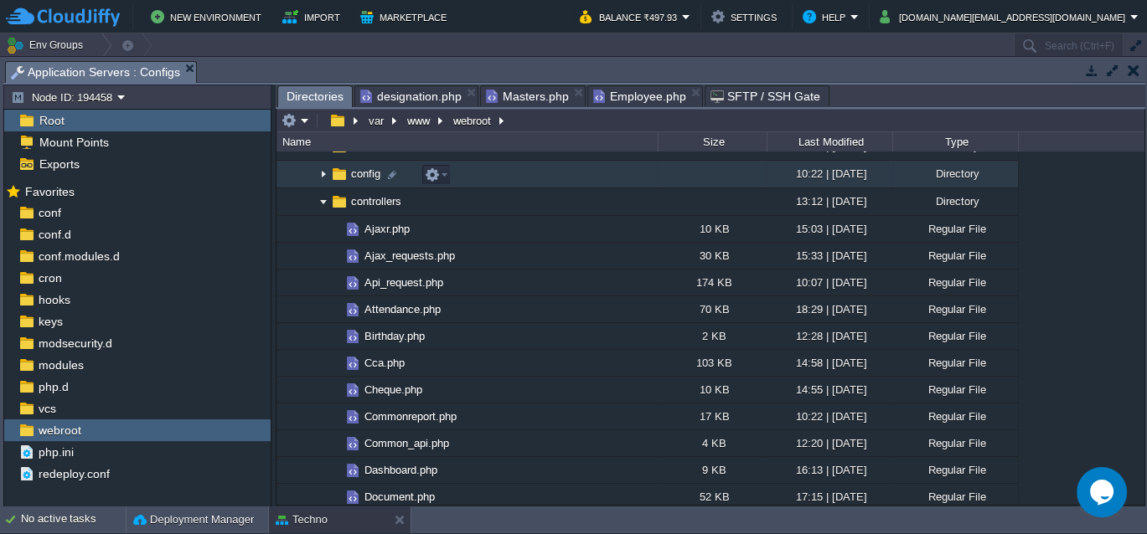
scroll to position [261, 0]
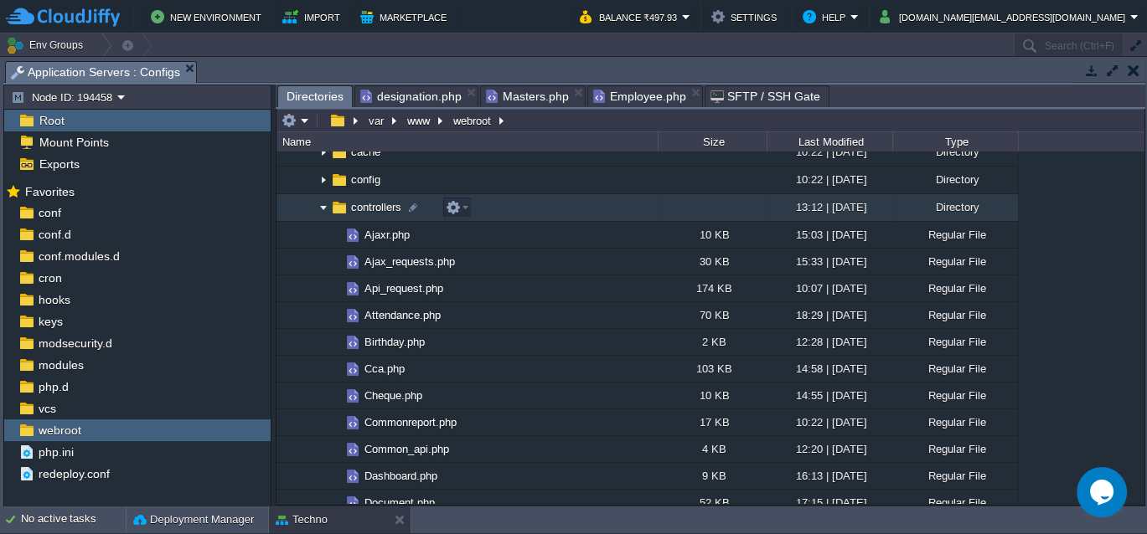
click at [322, 209] on img at bounding box center [323, 208] width 13 height 26
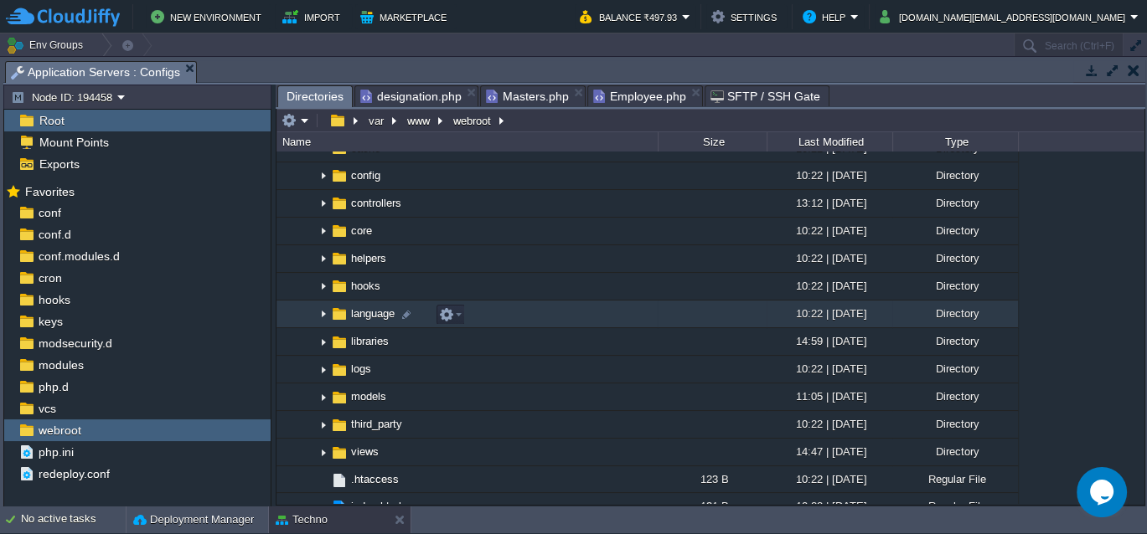
scroll to position [274, 0]
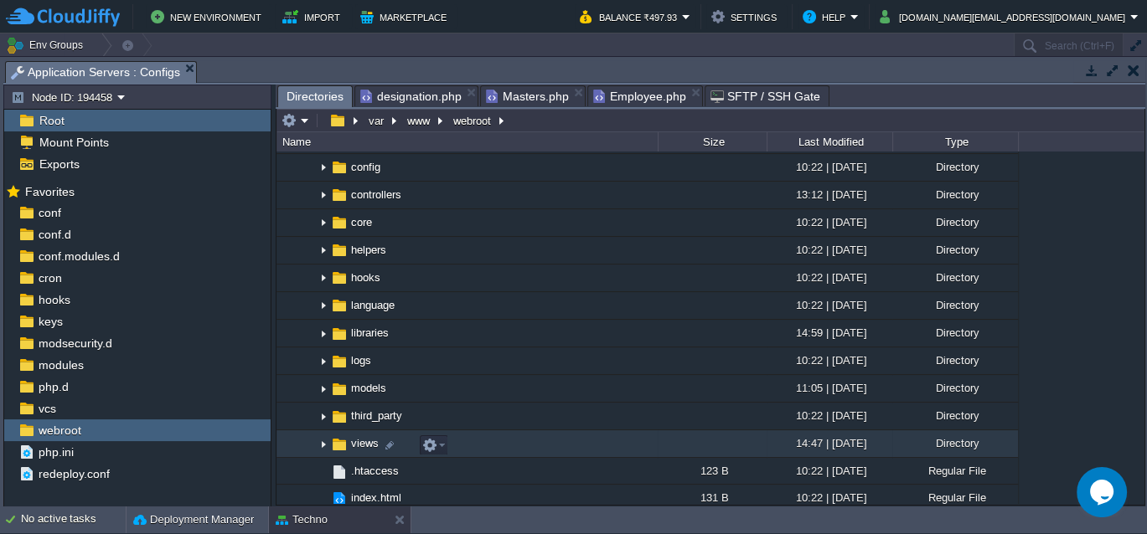
click at [324, 446] on img at bounding box center [323, 444] width 13 height 26
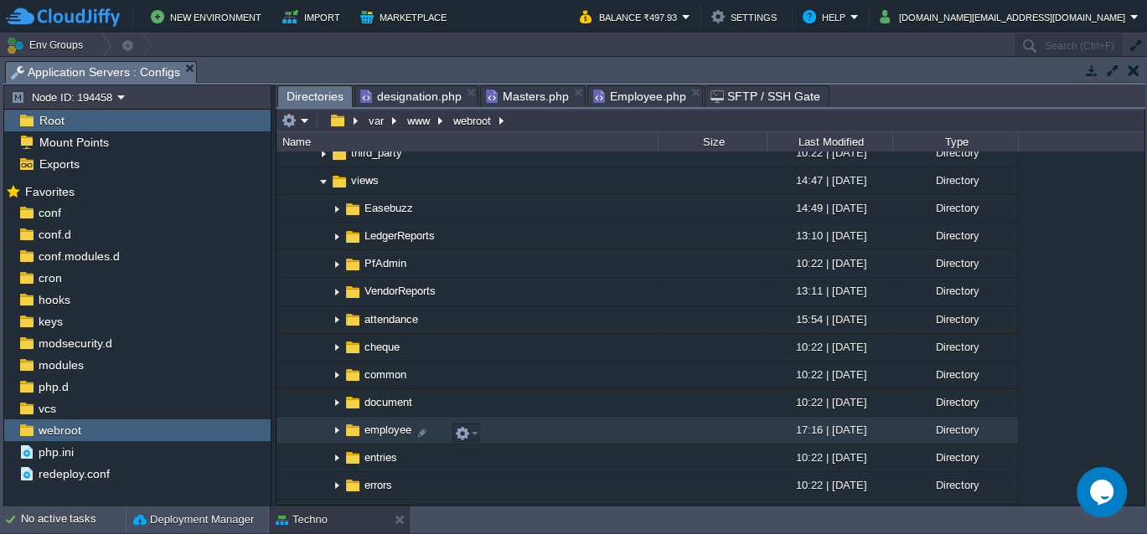
scroll to position [623, 0]
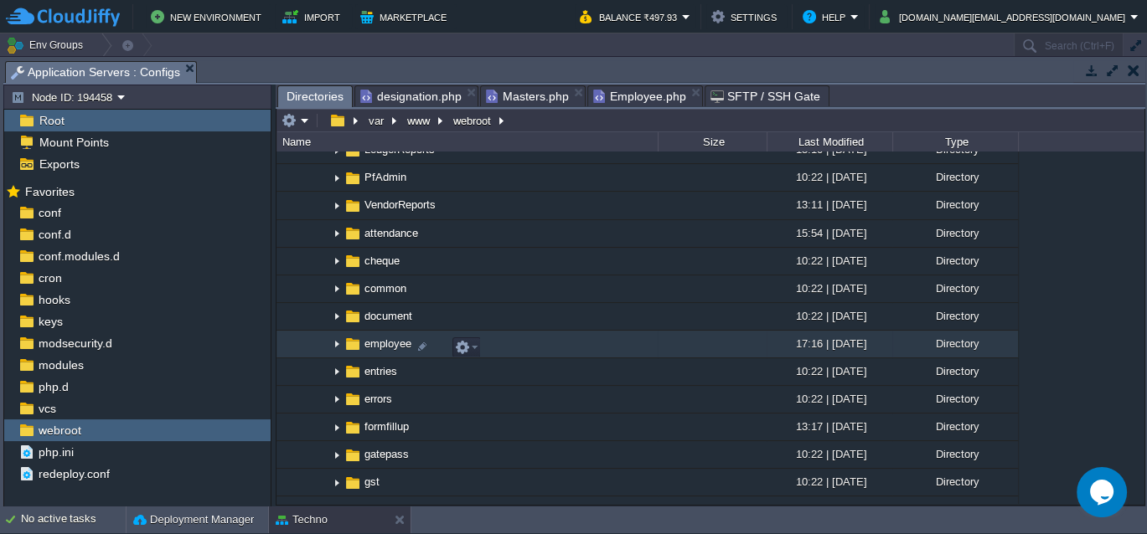
click at [335, 348] on img at bounding box center [336, 345] width 13 height 26
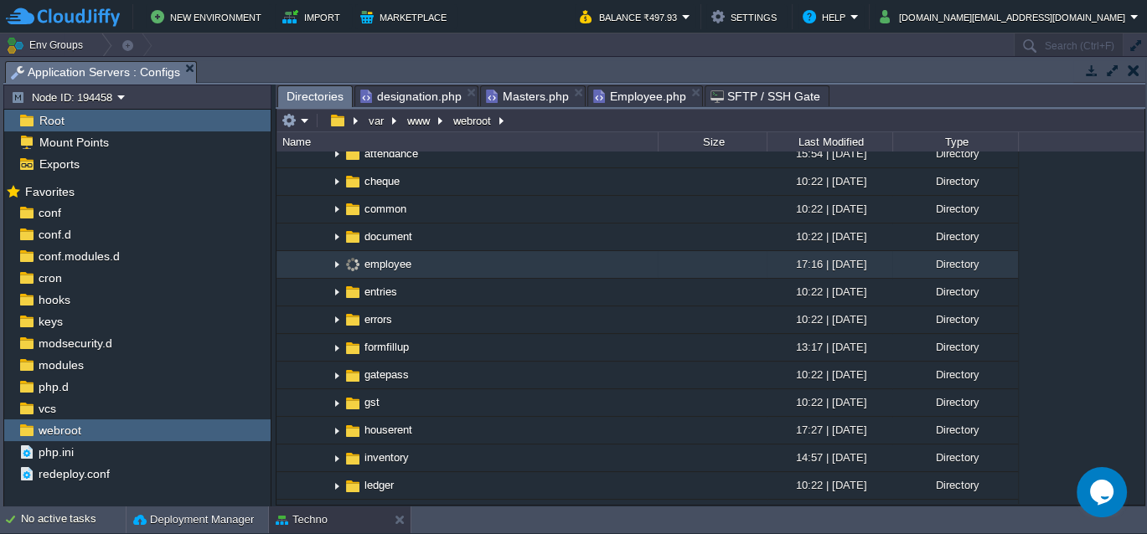
scroll to position [709, 0]
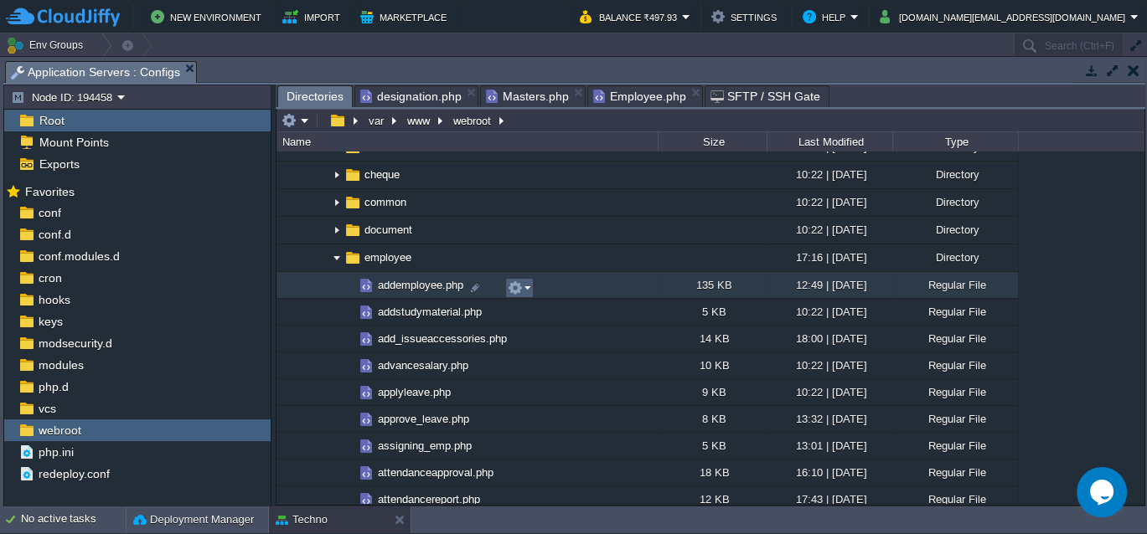
click at [524, 286] on em at bounding box center [519, 288] width 23 height 15
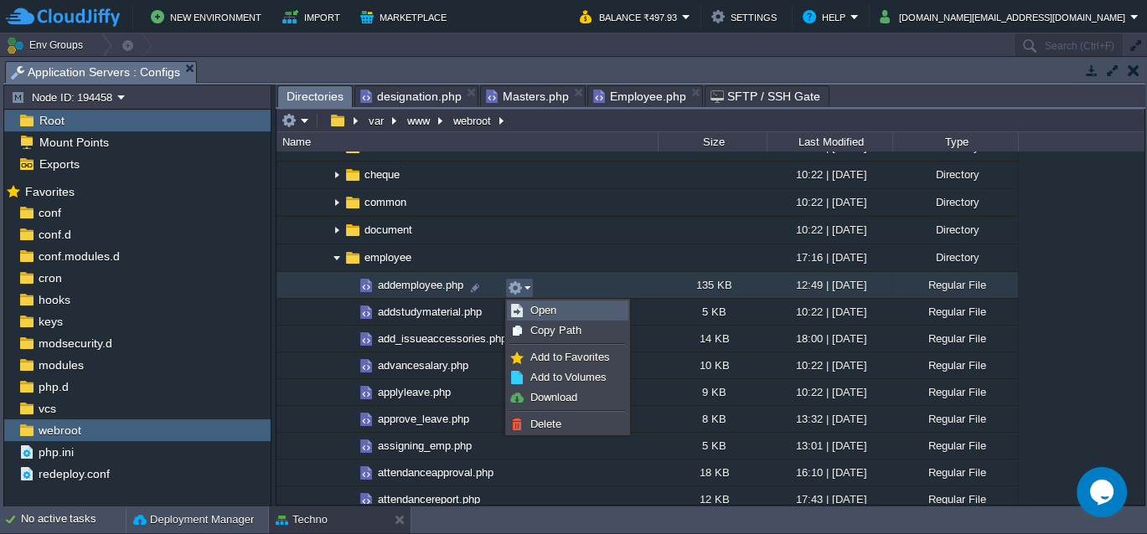
click at [539, 312] on span "Open" at bounding box center [543, 310] width 26 height 13
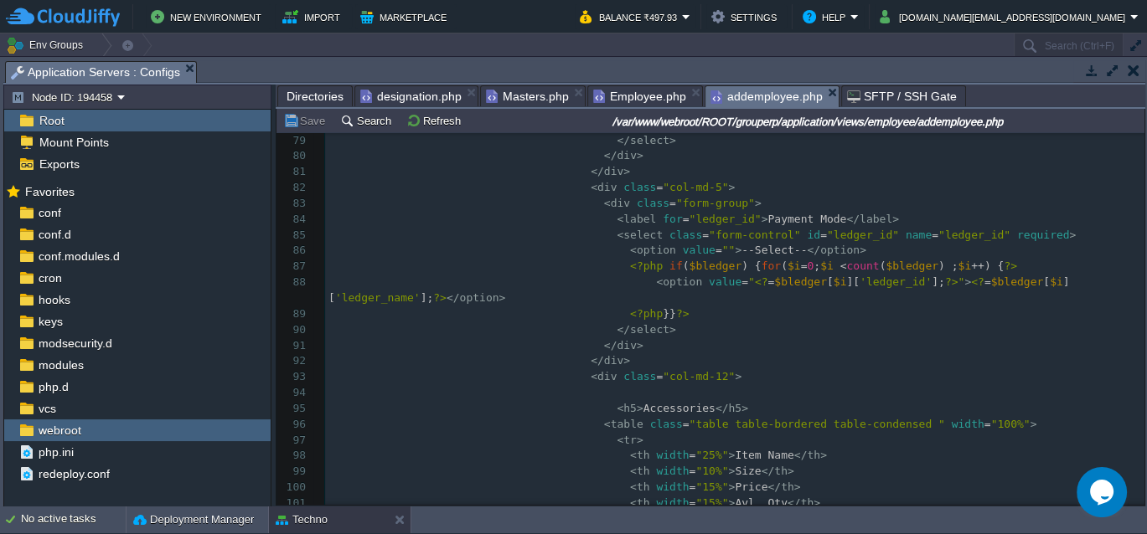
scroll to position [1324, 0]
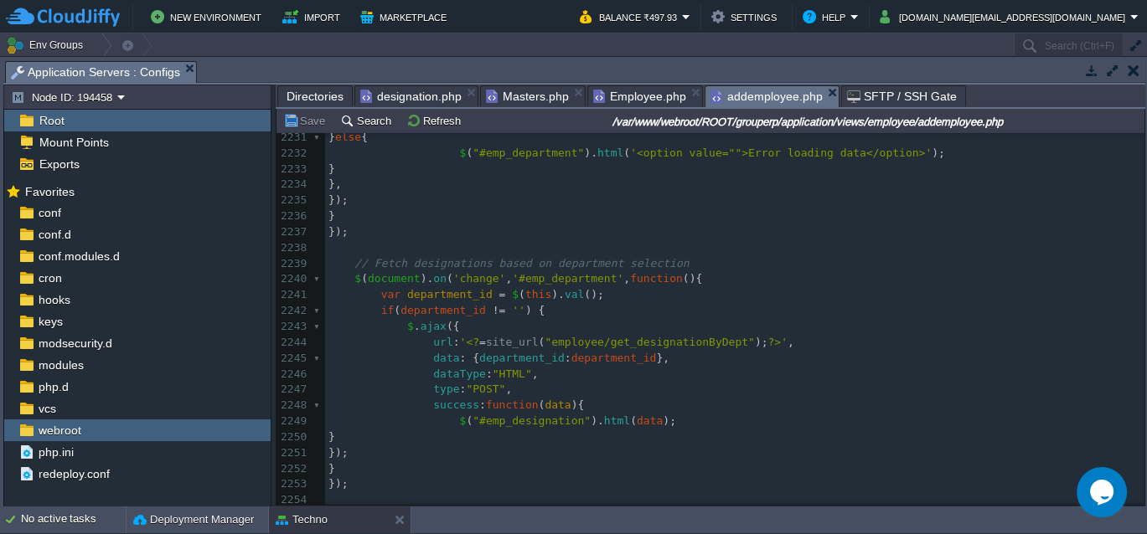
click at [668, 344] on span ""employee/get_designationByDept"" at bounding box center [648, 342] width 209 height 13
type textarea "get_designationByDept"
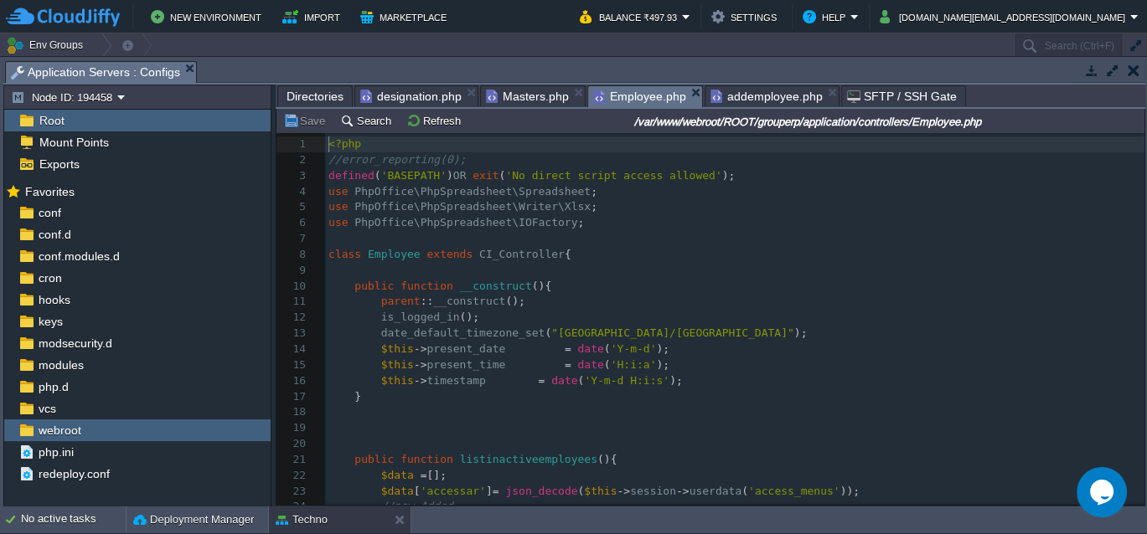
click at [631, 95] on span "Employee.php" at bounding box center [639, 96] width 93 height 21
click at [374, 124] on button "Search" at bounding box center [368, 120] width 56 height 15
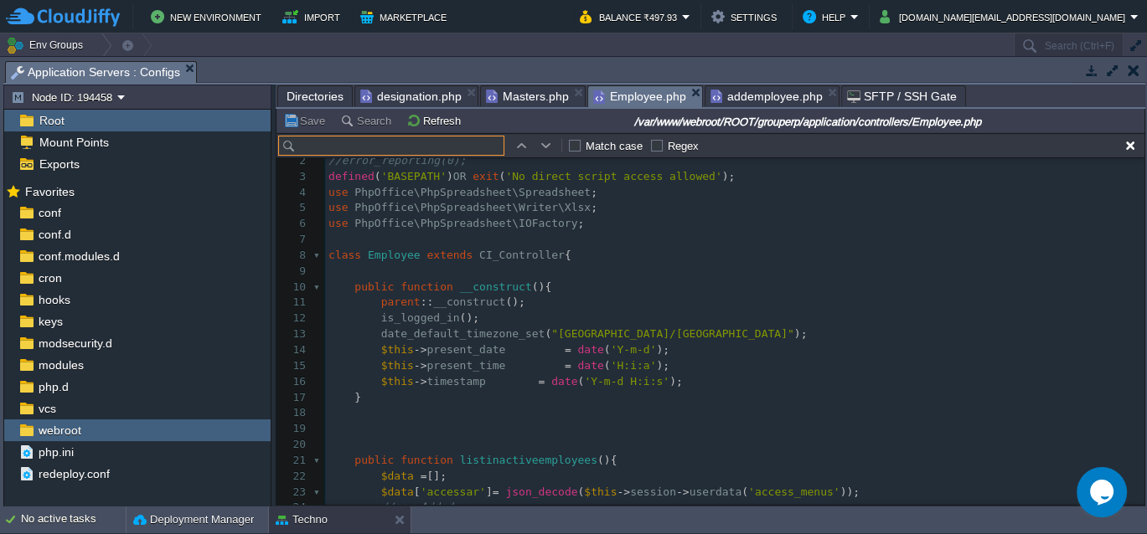
click at [381, 146] on input "text" at bounding box center [391, 146] width 226 height 20
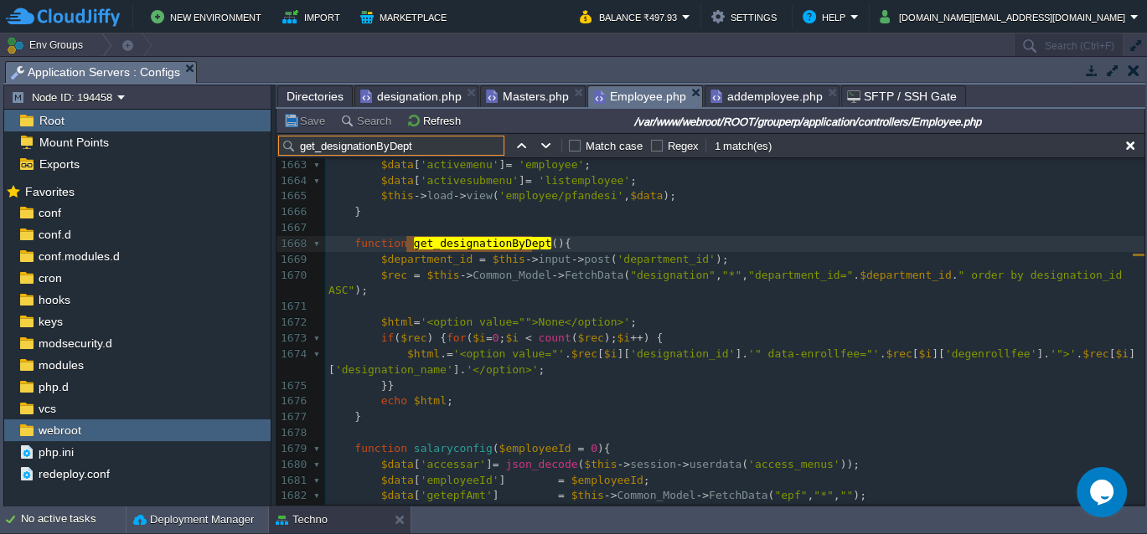
type input "get_designationByDept"
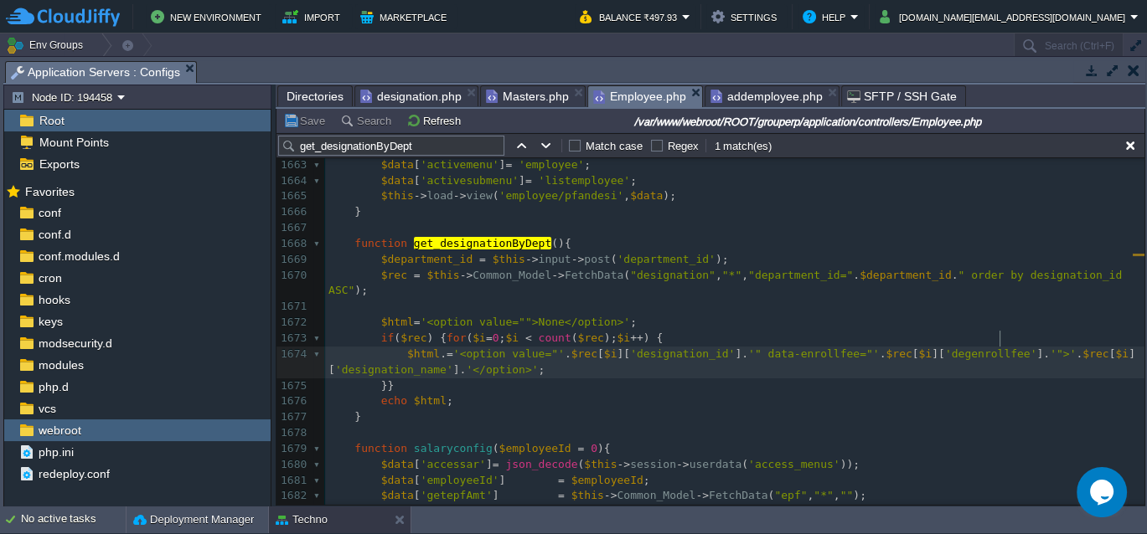
click at [1049, 348] on span "'">'" at bounding box center [1062, 354] width 26 height 13
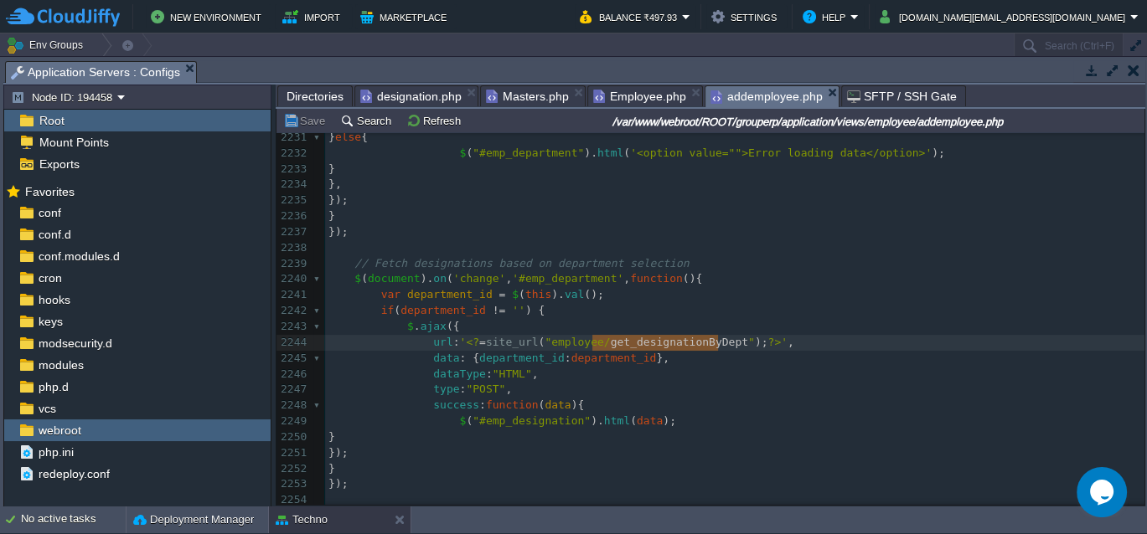
click at [743, 90] on span "addemployee.php" at bounding box center [766, 96] width 112 height 21
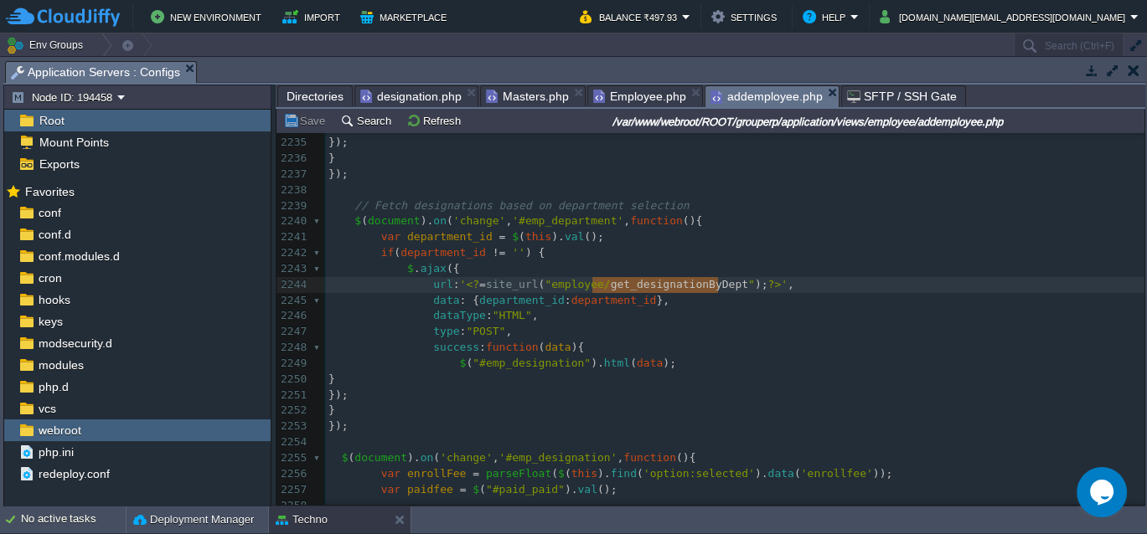
scroll to position [37065, 0]
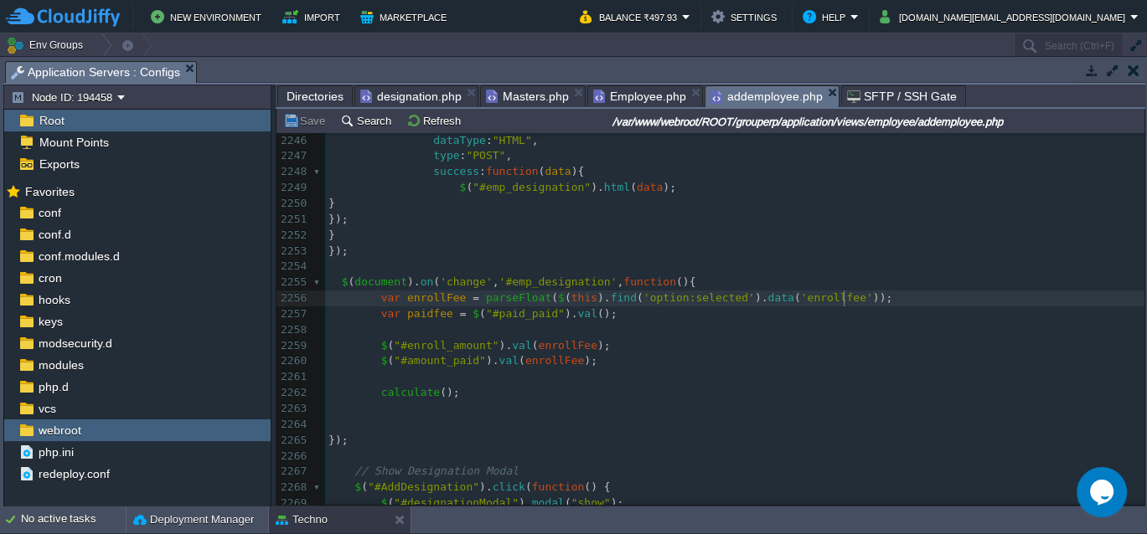
click at [843, 300] on div "x <?php $this -> load -> view ( "common/meta" ); ?> 2236 } 2237 }); 2238 ​ 2239…" at bounding box center [734, 314] width 819 height 678
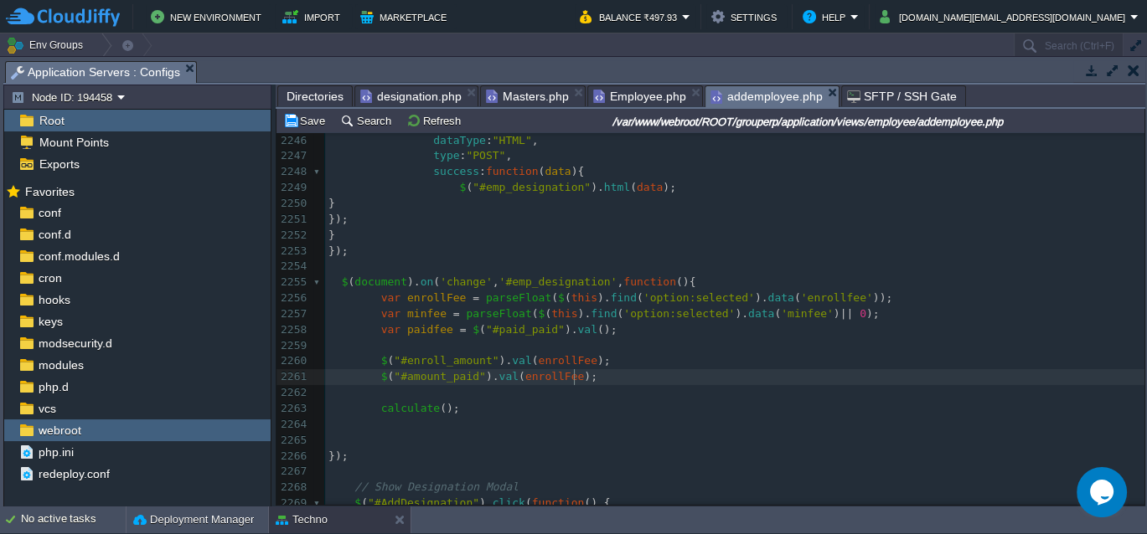
click at [577, 379] on div "xxxxxxxxxx <?php $this -> load -> view ( "common/meta" ); ?> 2236 } 2237 }); 22…" at bounding box center [734, 322] width 819 height 694
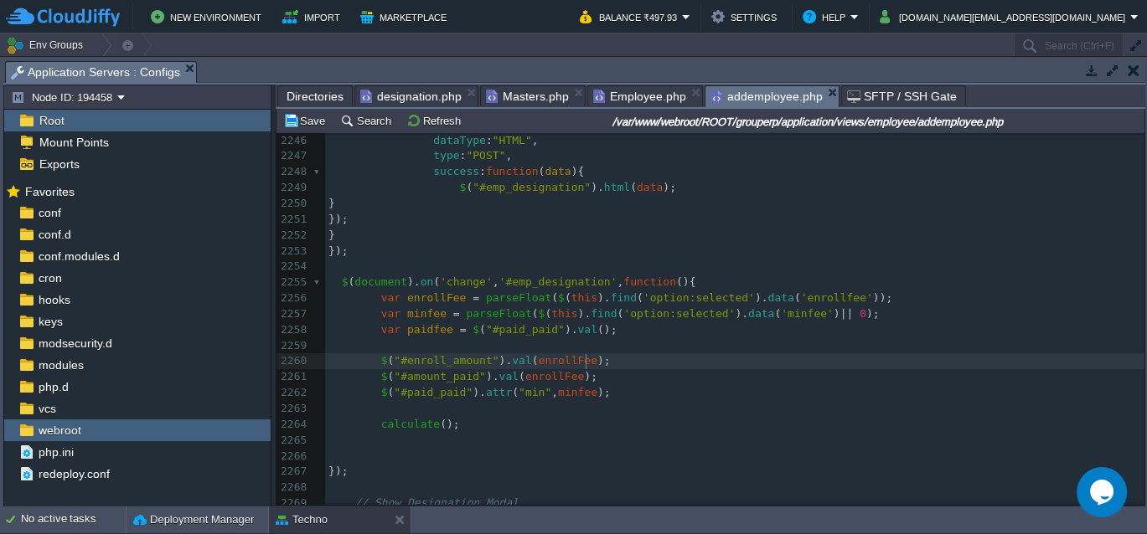
click at [605, 363] on pre "$ ( "#enroll_amount" ). val ( enrollFee );" at bounding box center [734, 361] width 819 height 16
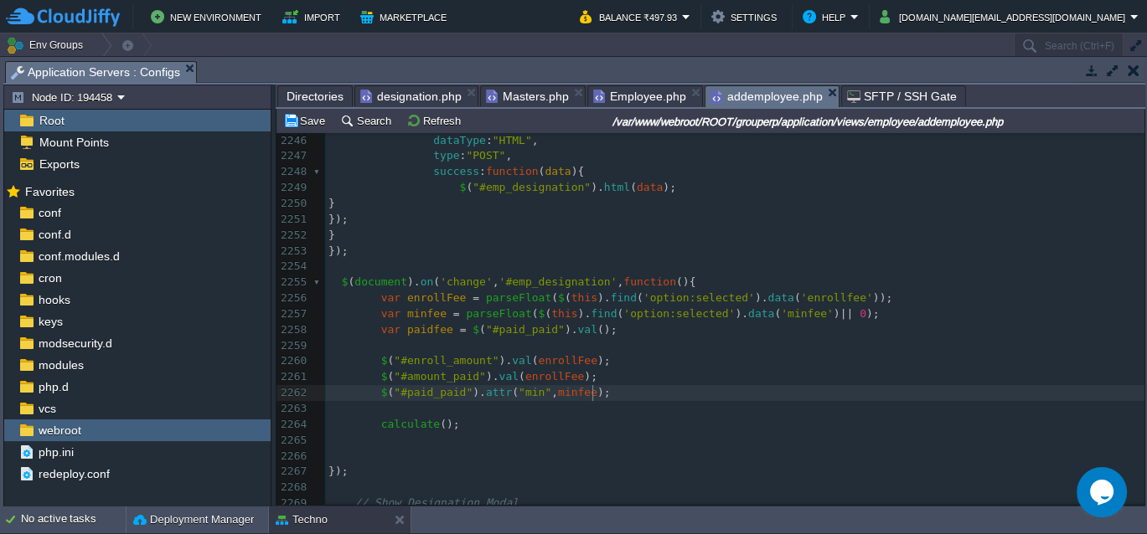
click at [598, 396] on pre "$ ( "#paid_paid" ). attr ( "min" , minfee );" at bounding box center [734, 393] width 819 height 16
type textarea "1"
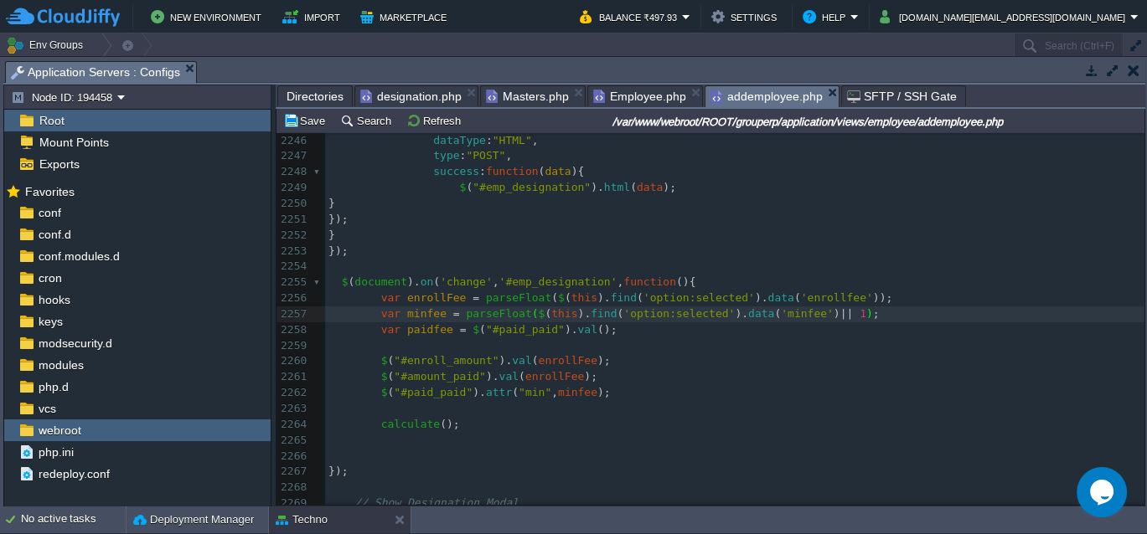
scroll to position [2, 0]
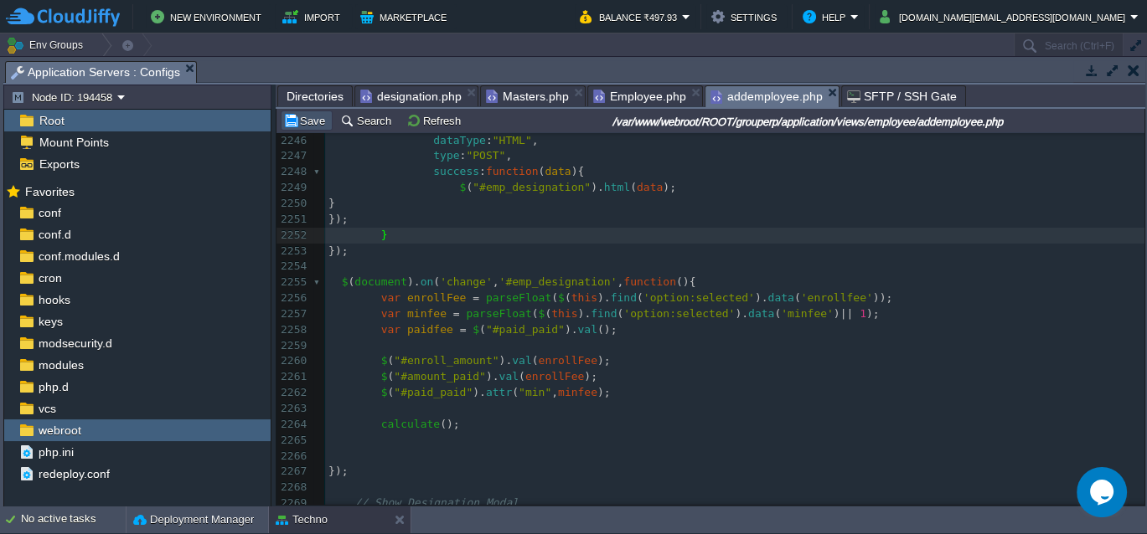
click at [301, 126] on button "Save" at bounding box center [306, 120] width 47 height 15
click at [628, 104] on span "Employee.php" at bounding box center [639, 96] width 93 height 20
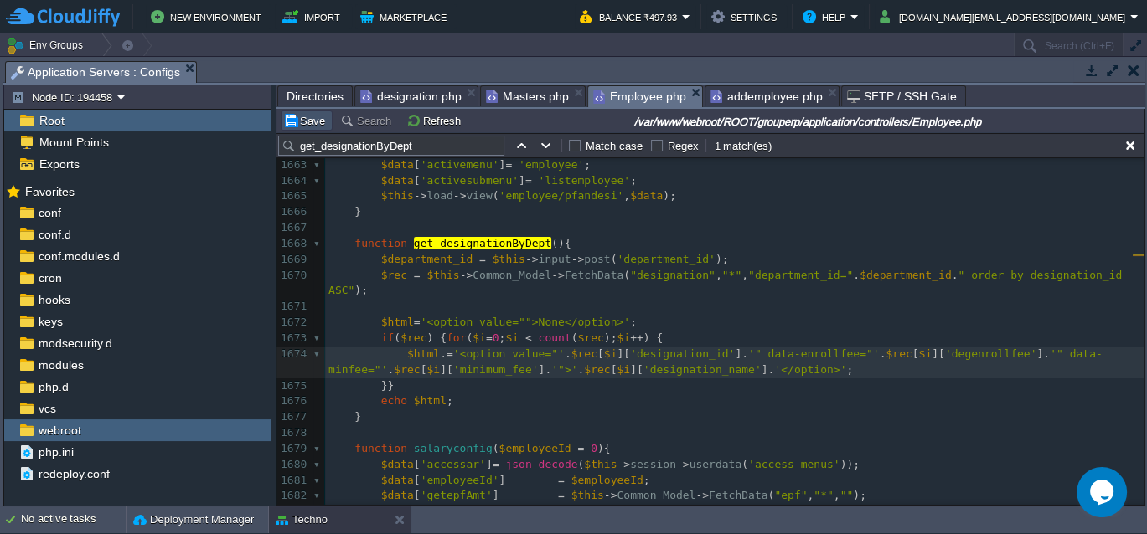
click at [311, 122] on button "Save" at bounding box center [306, 120] width 47 height 15
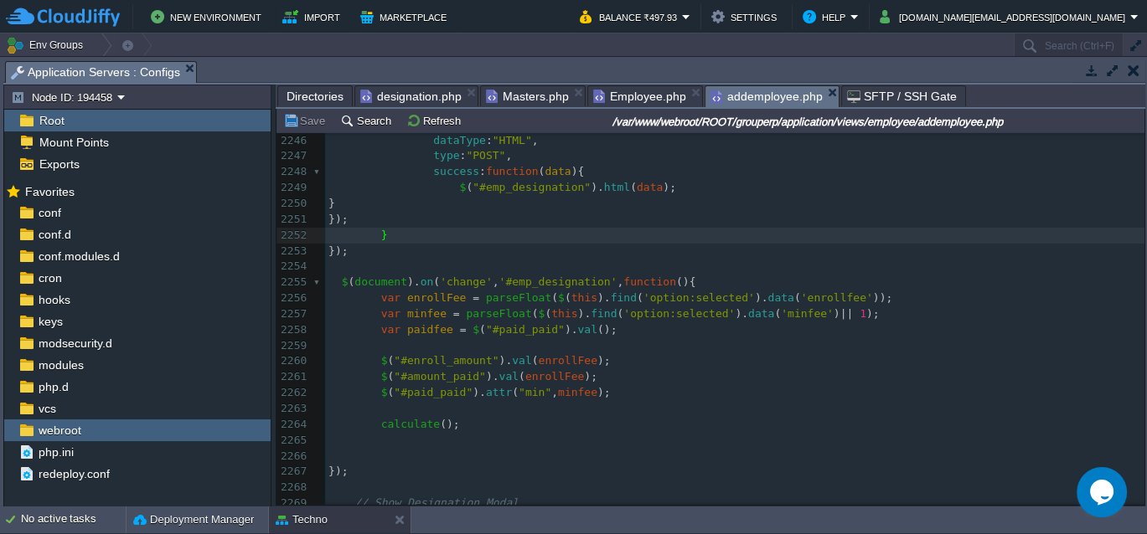
click at [726, 103] on span "addemployee.php" at bounding box center [766, 96] width 112 height 21
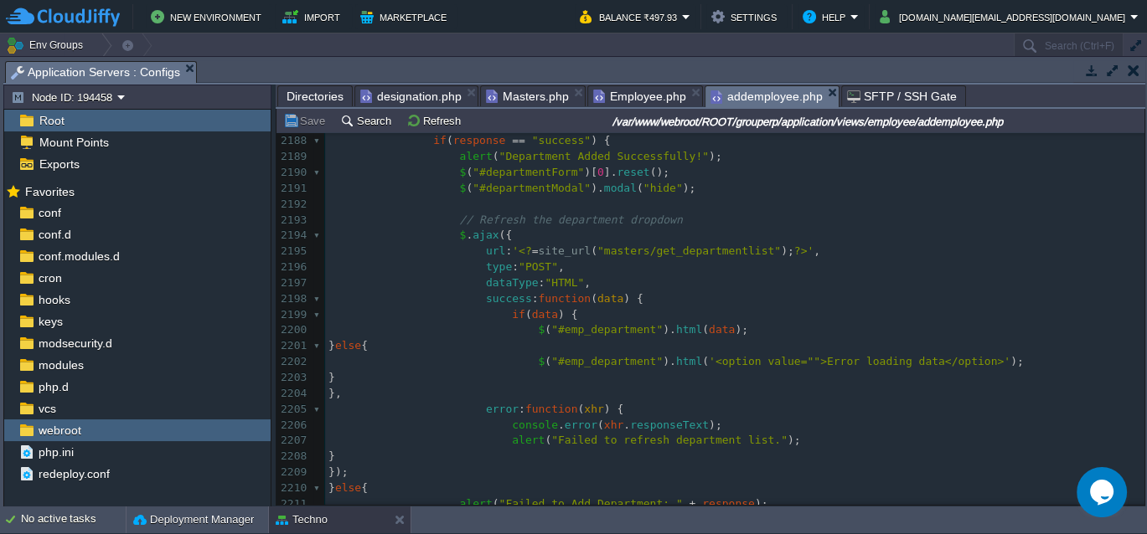
scroll to position [36310, 0]
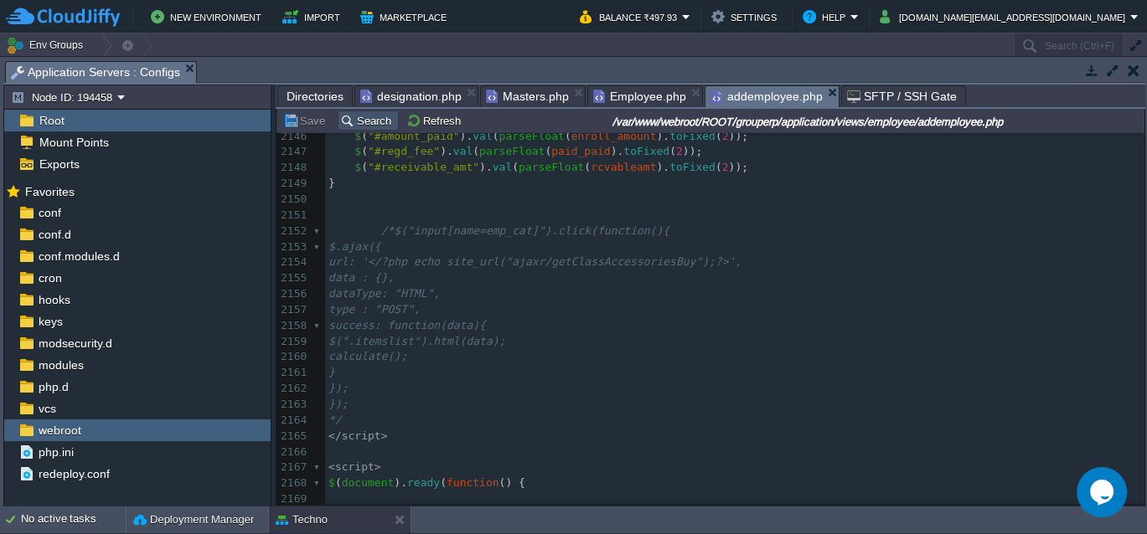
click at [369, 121] on button "Search" at bounding box center [368, 120] width 56 height 15
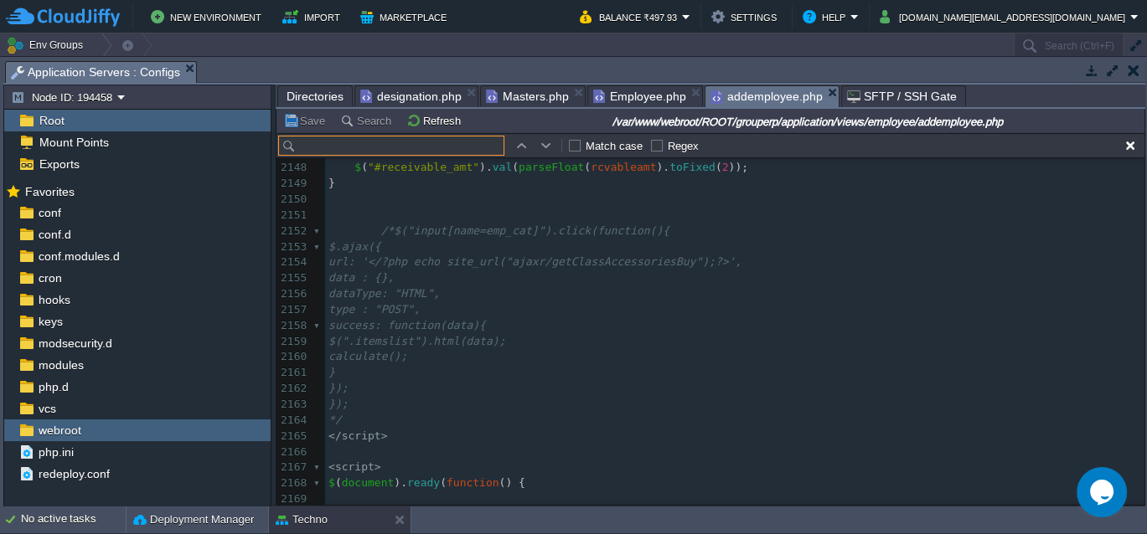
click at [364, 140] on input "text" at bounding box center [391, 146] width 226 height 20
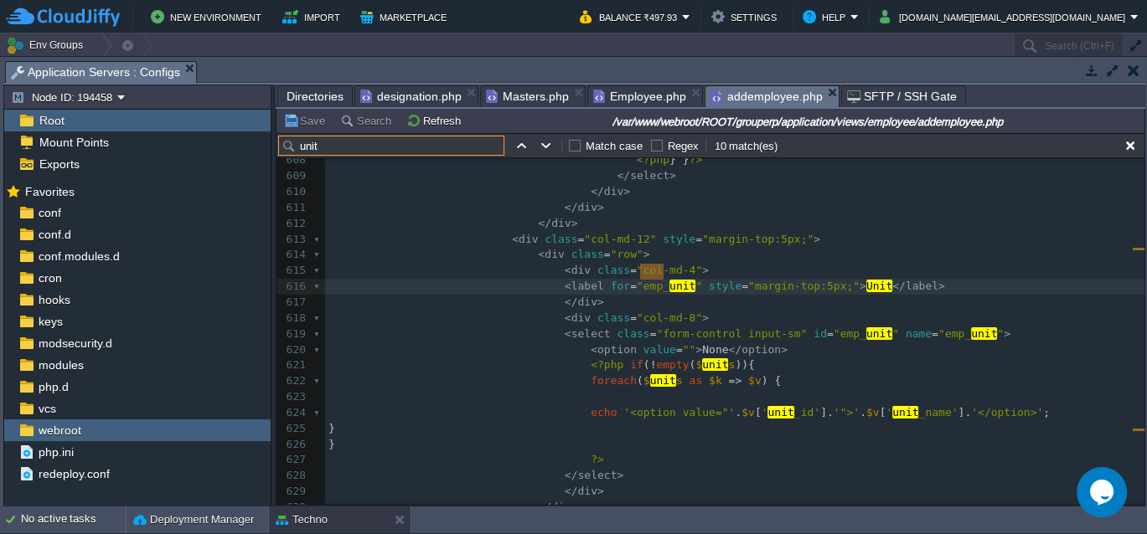
type input "unit"
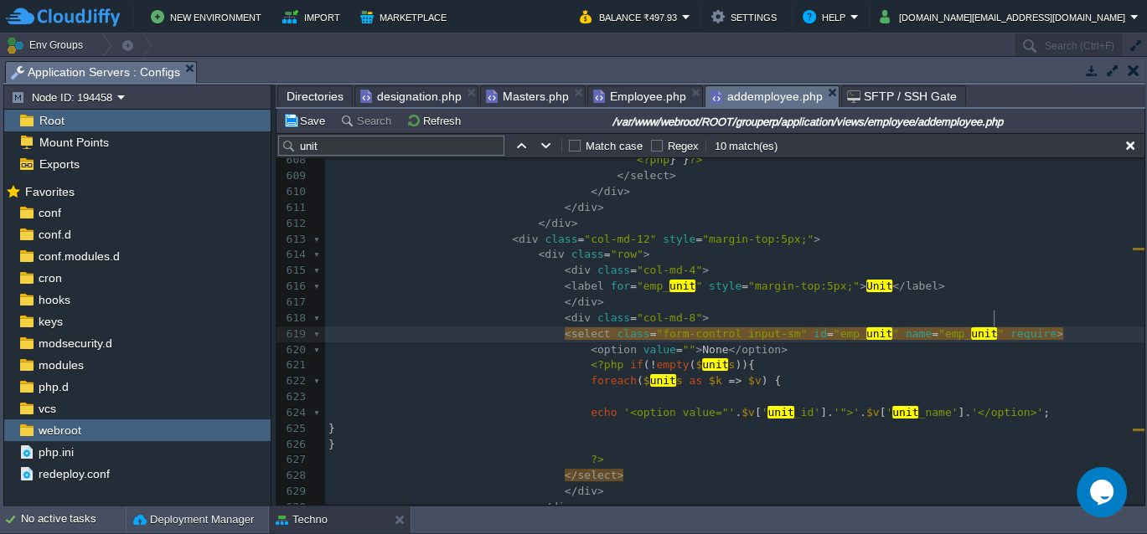
type textarea "required"
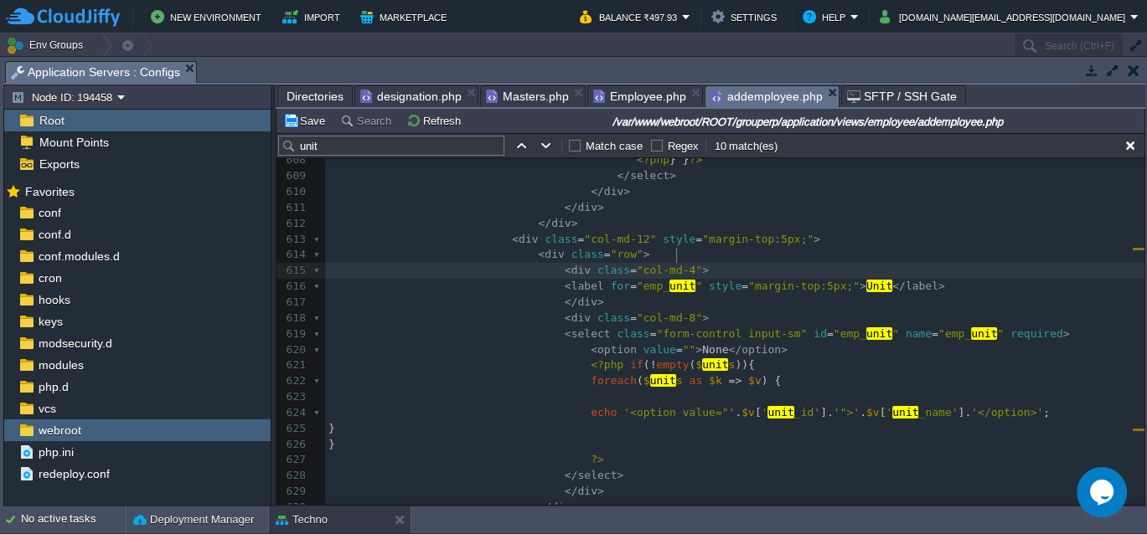
click at [950, 263] on pre "< div class = "col-md-4" >" at bounding box center [734, 271] width 819 height 16
click at [308, 124] on button "Save" at bounding box center [306, 120] width 47 height 15
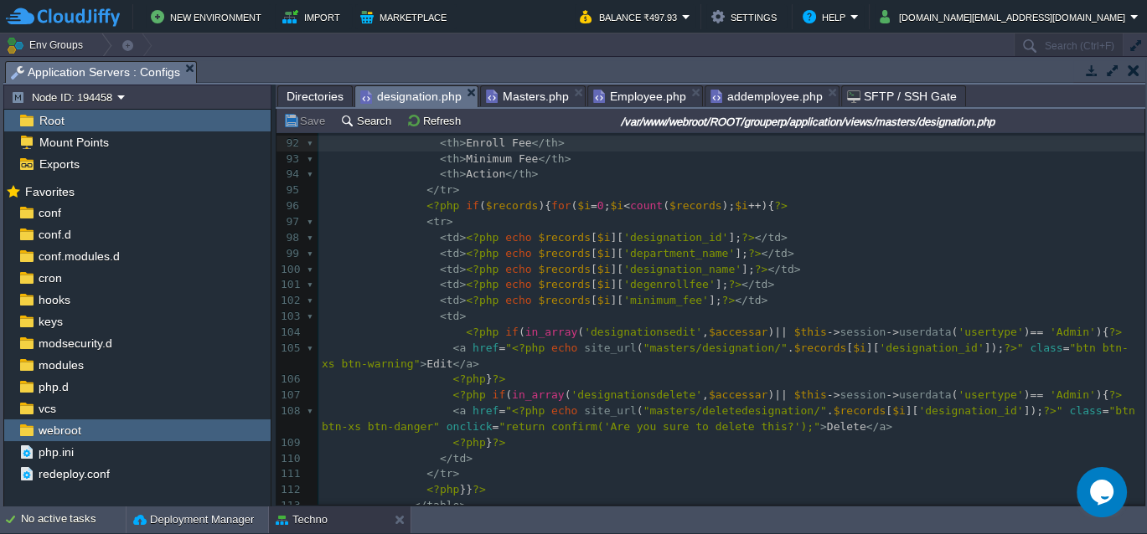
click at [428, 90] on span "designation.php" at bounding box center [410, 96] width 101 height 21
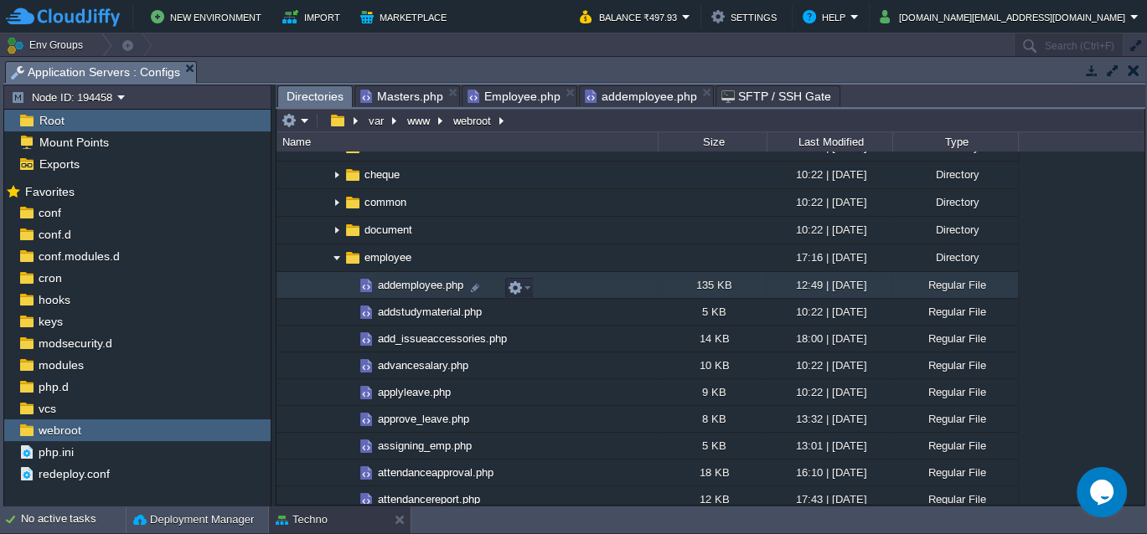
click at [419, 95] on span "Masters.php" at bounding box center [401, 96] width 83 height 20
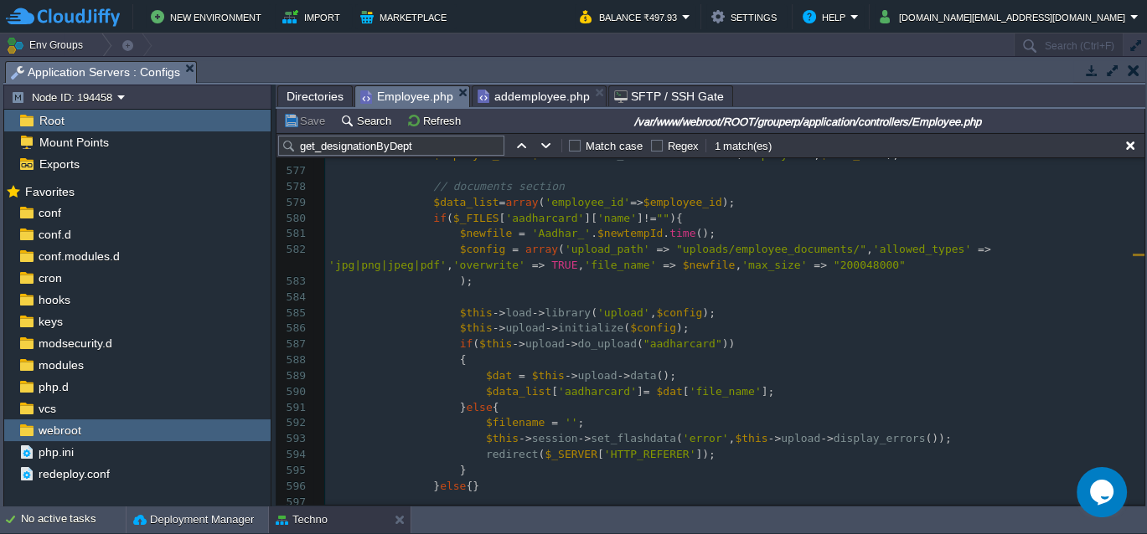
click at [424, 98] on span "Employee.php" at bounding box center [406, 96] width 93 height 21
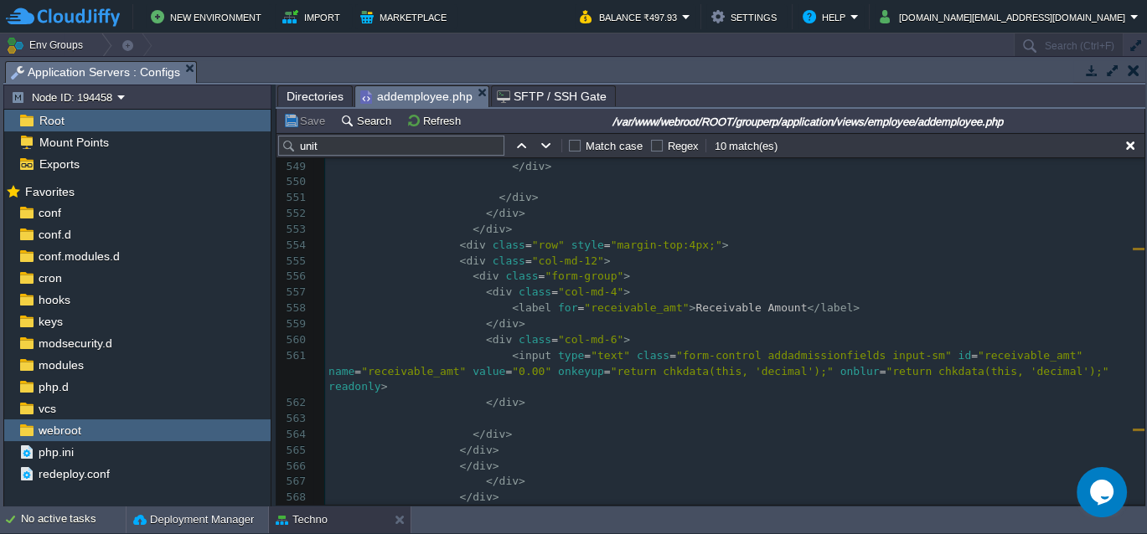
click at [415, 92] on span "addemployee.php" at bounding box center [416, 96] width 112 height 21
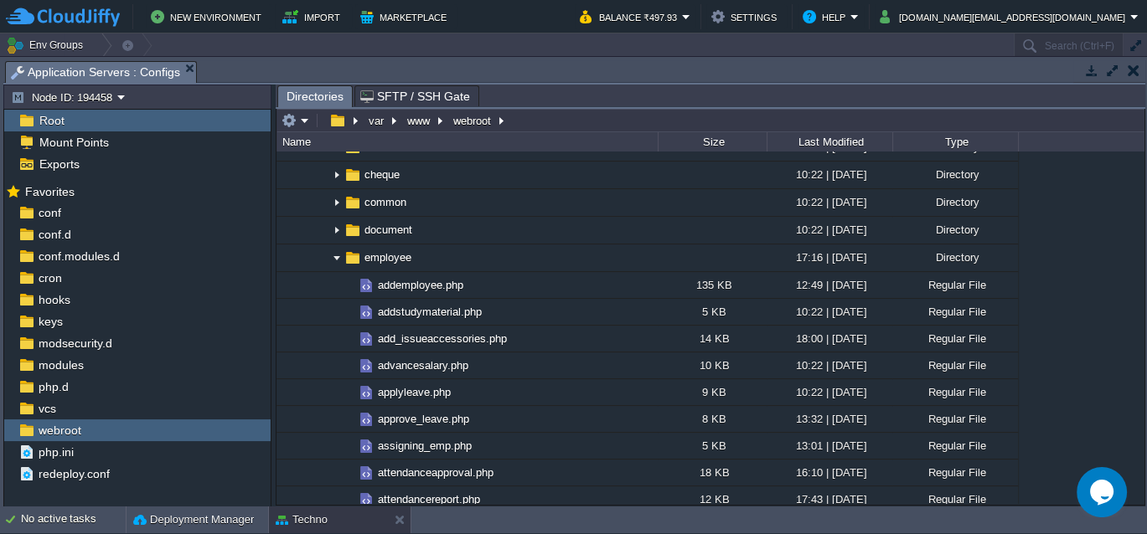
click at [1134, 70] on button "button" at bounding box center [1133, 70] width 12 height 15
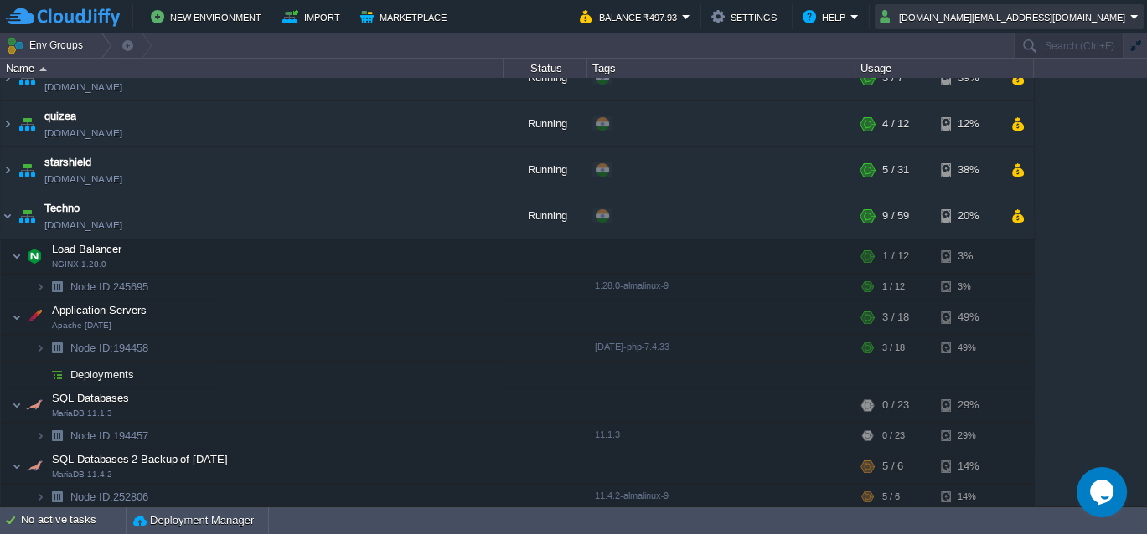
click at [1049, 16] on button "[DOMAIN_NAME][EMAIL_ADDRESS][DOMAIN_NAME]" at bounding box center [1004, 17] width 250 height 20
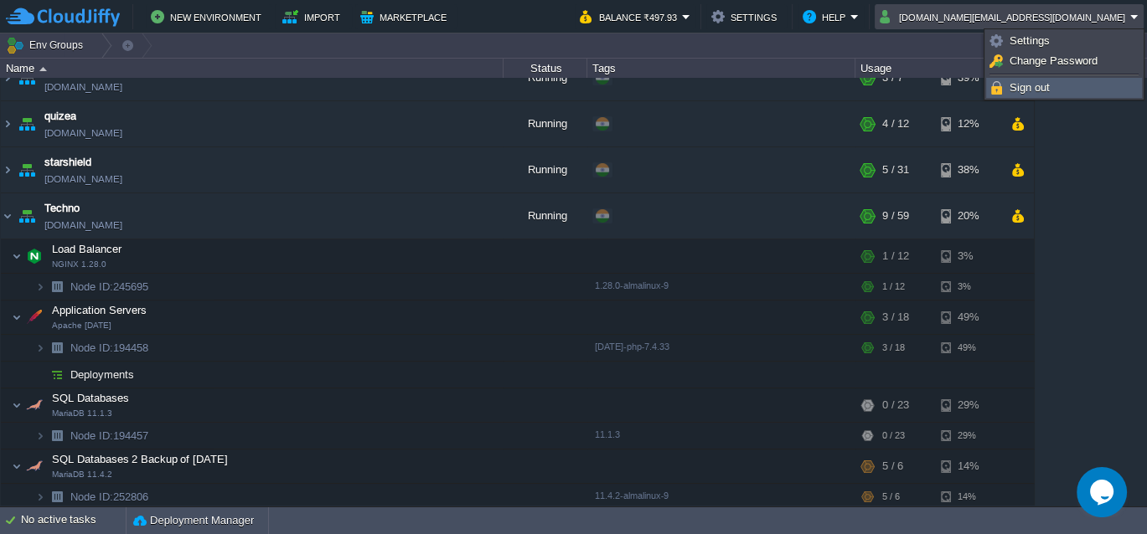
click at [1022, 90] on span "Sign out" at bounding box center [1029, 87] width 40 height 13
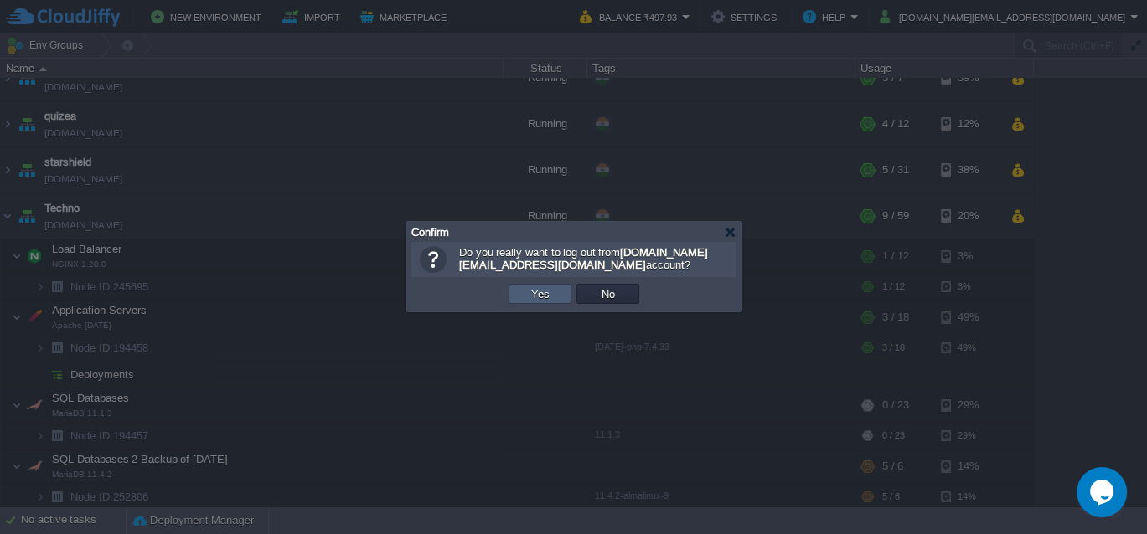
click at [544, 293] on button "Yes" at bounding box center [540, 293] width 28 height 15
